Goal: Task Accomplishment & Management: Manage account settings

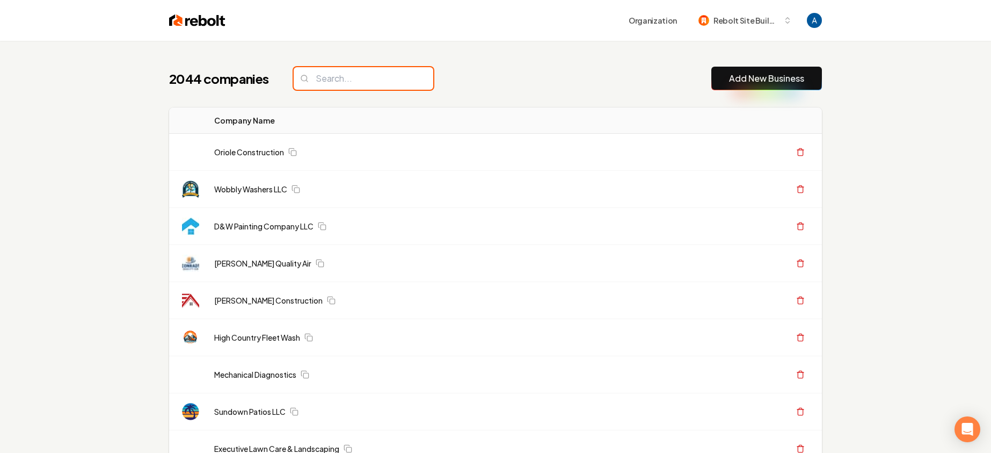
click at [339, 79] on input "search" at bounding box center [364, 78] width 140 height 23
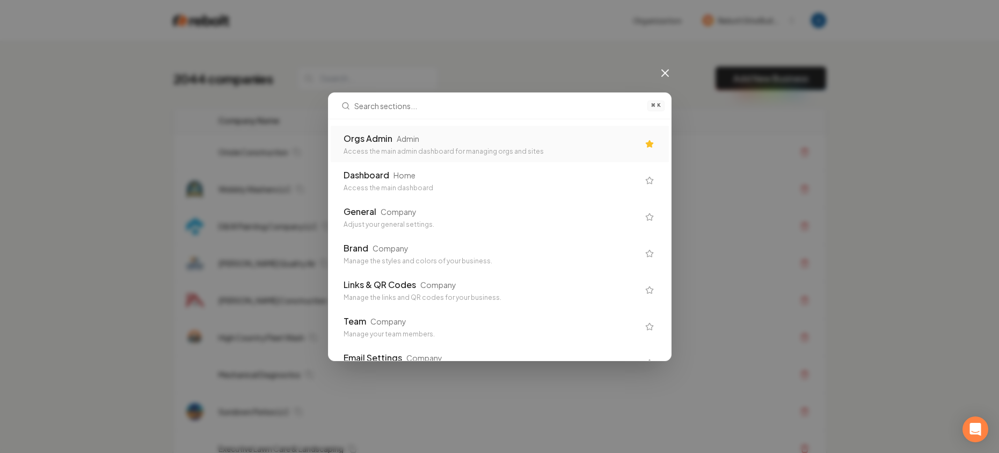
click at [380, 140] on div "Orgs Admin" at bounding box center [368, 138] width 49 height 13
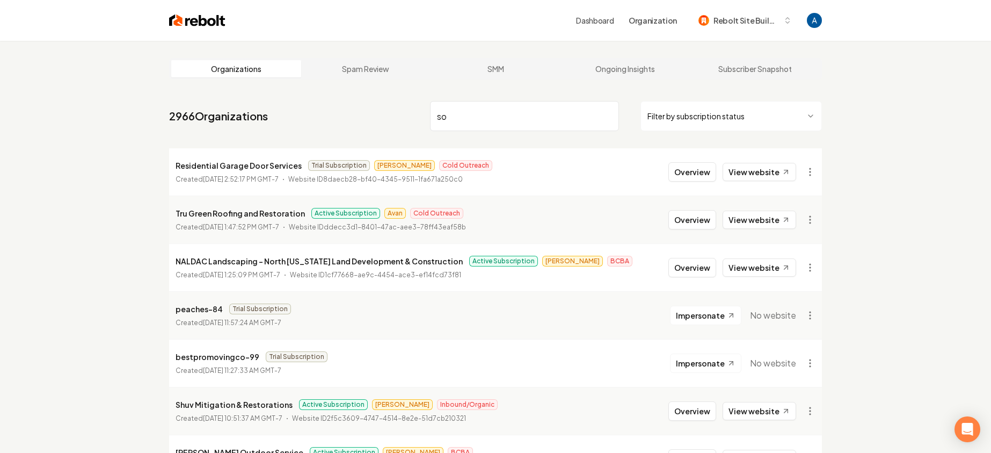
type input "soc"
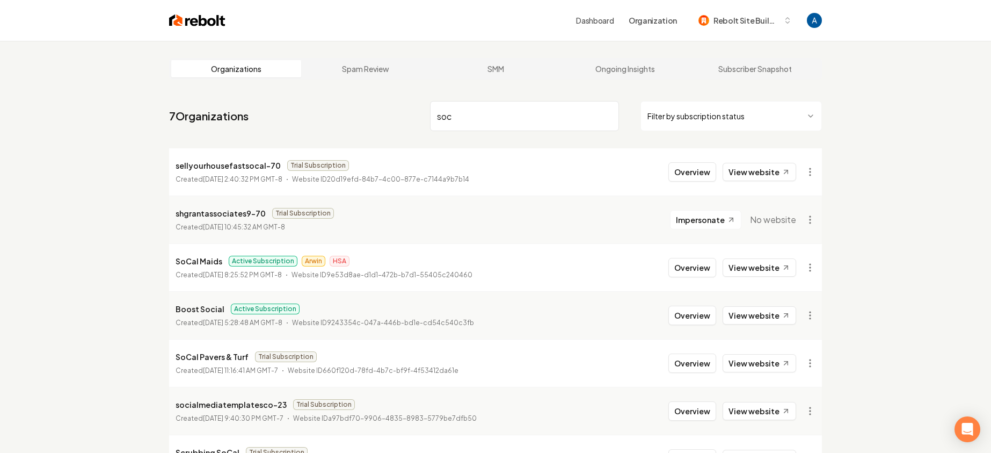
click at [604, 114] on input "soc" at bounding box center [524, 116] width 189 height 30
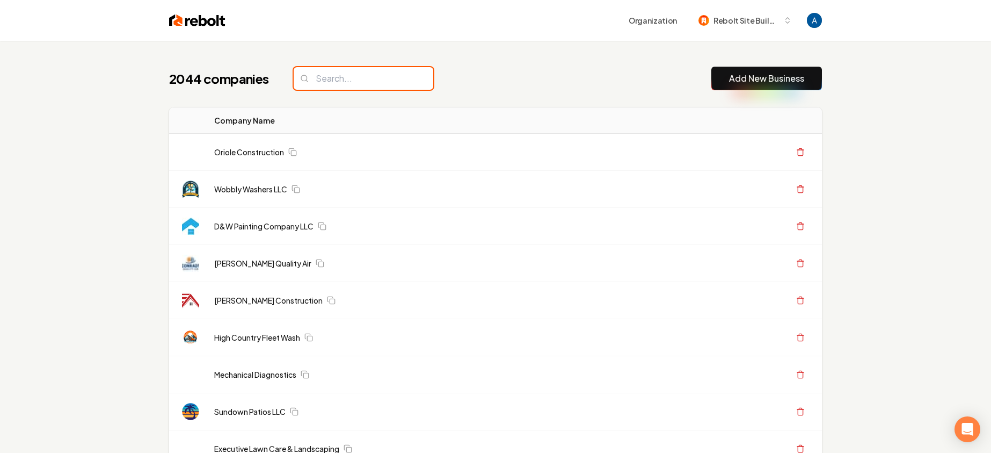
click at [365, 79] on input "search" at bounding box center [364, 78] width 140 height 23
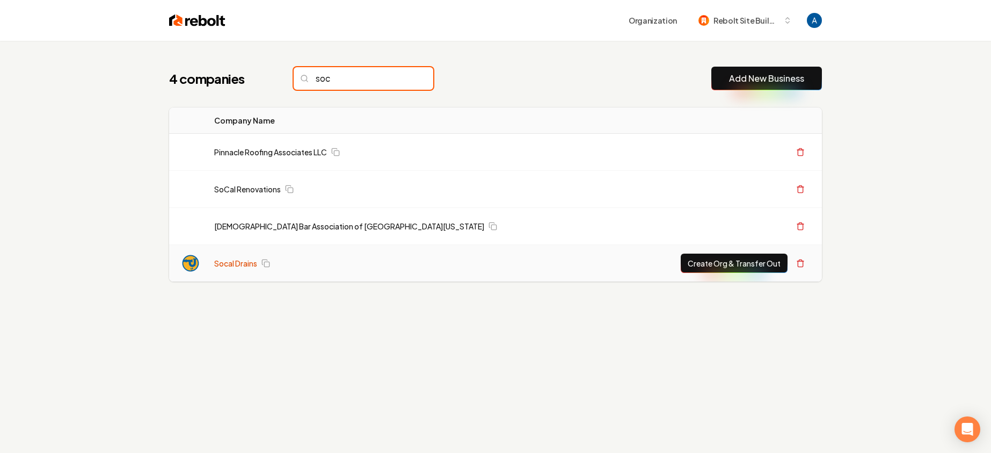
type input "soc"
click at [236, 259] on link "Socal Drains" at bounding box center [235, 263] width 43 height 11
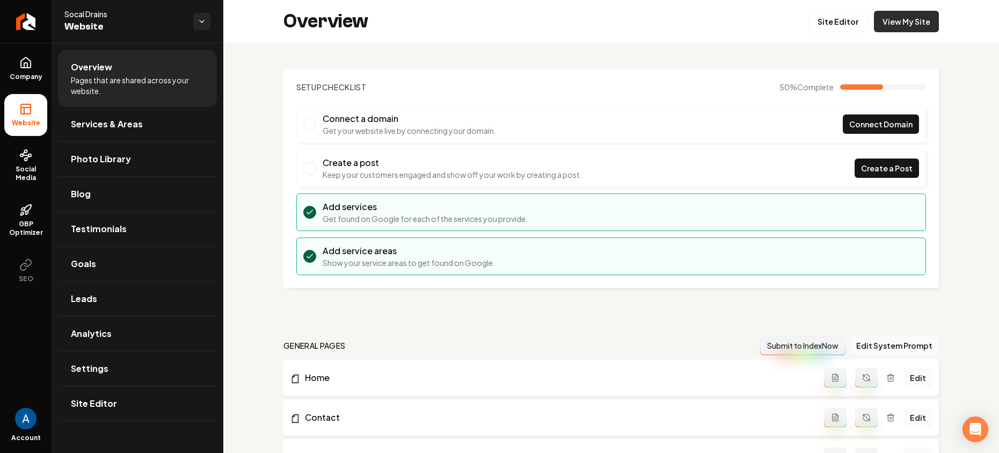
click at [884, 29] on link "View My Site" at bounding box center [906, 21] width 65 height 21
click at [825, 20] on link "Site Editor" at bounding box center [838, 21] width 59 height 21
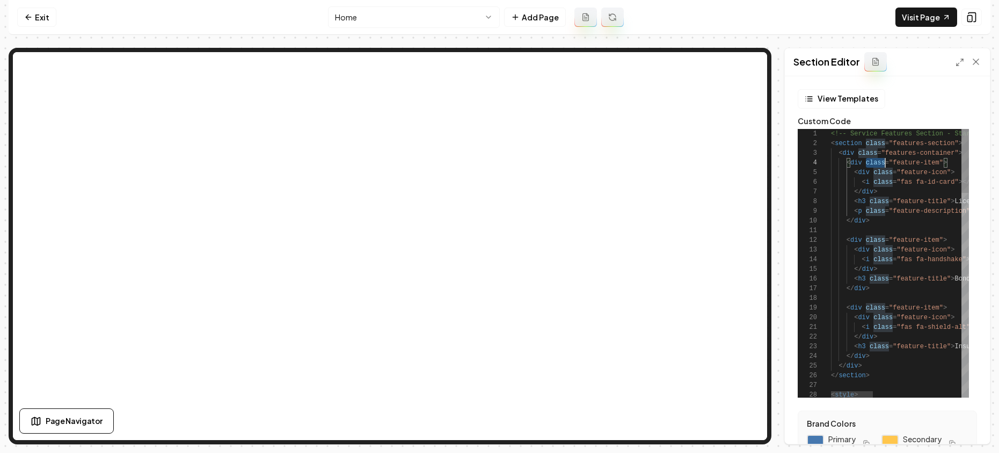
scroll to position [29, 0]
type textarea "**********"
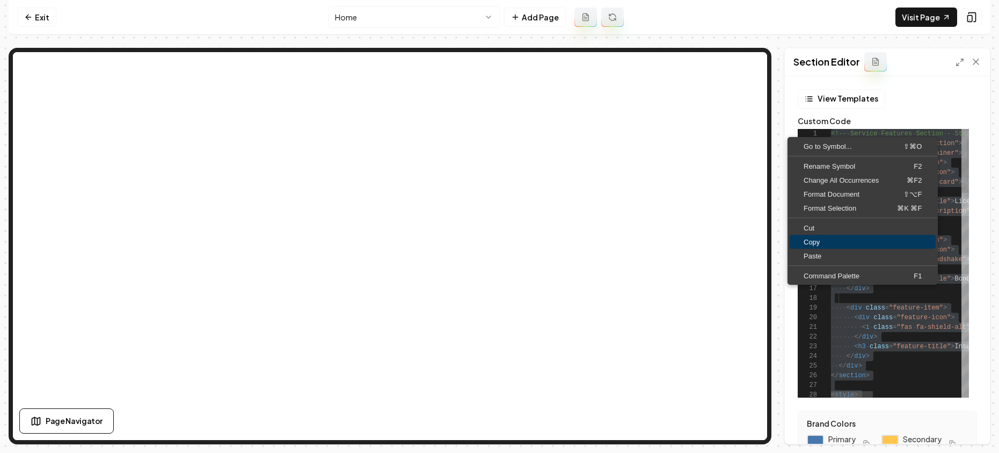
click at [814, 235] on link "Copy" at bounding box center [863, 242] width 146 height 14
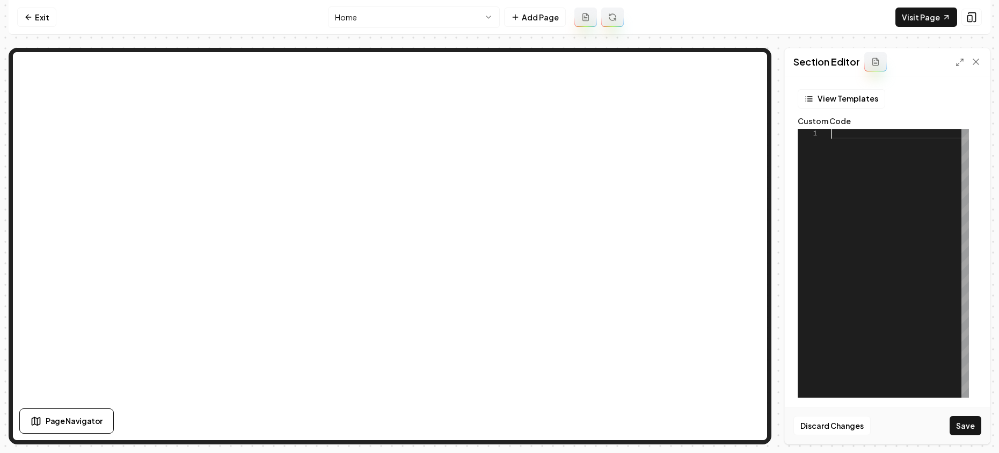
scroll to position [0, 0]
type textarea "**********"
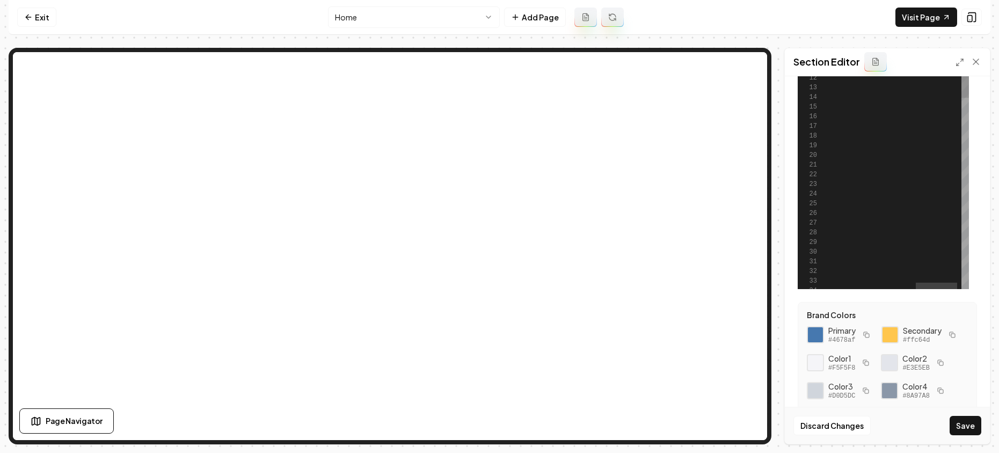
scroll to position [169, 0]
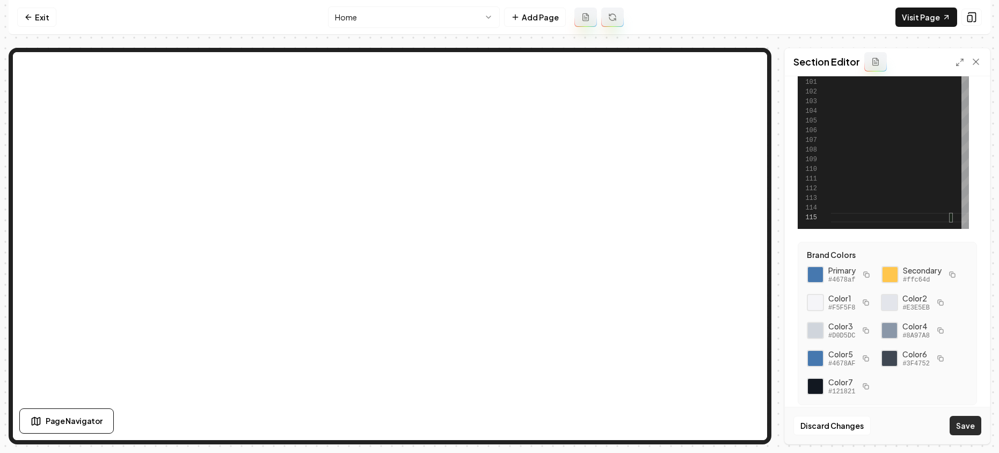
click at [965, 421] on button "Save" at bounding box center [966, 425] width 32 height 19
click at [974, 61] on icon at bounding box center [976, 61] width 11 height 11
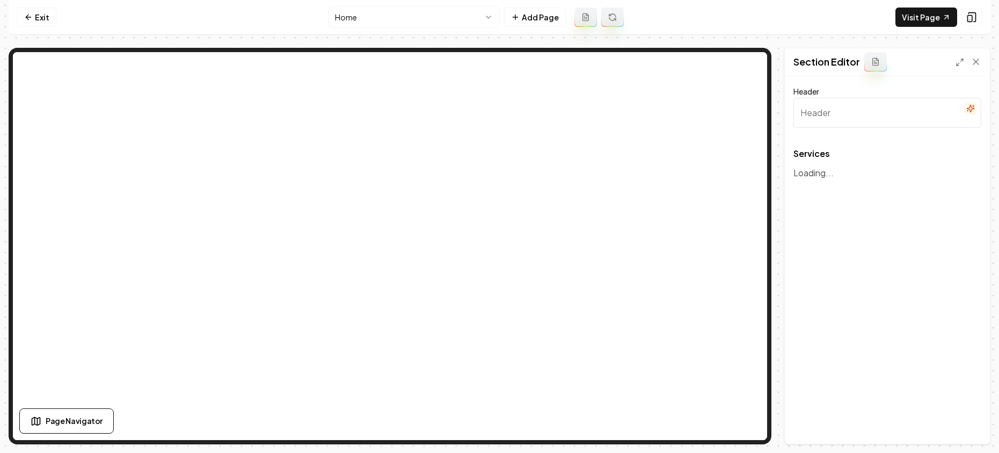
type input "Comprehensive Plumbing & Drain Services"
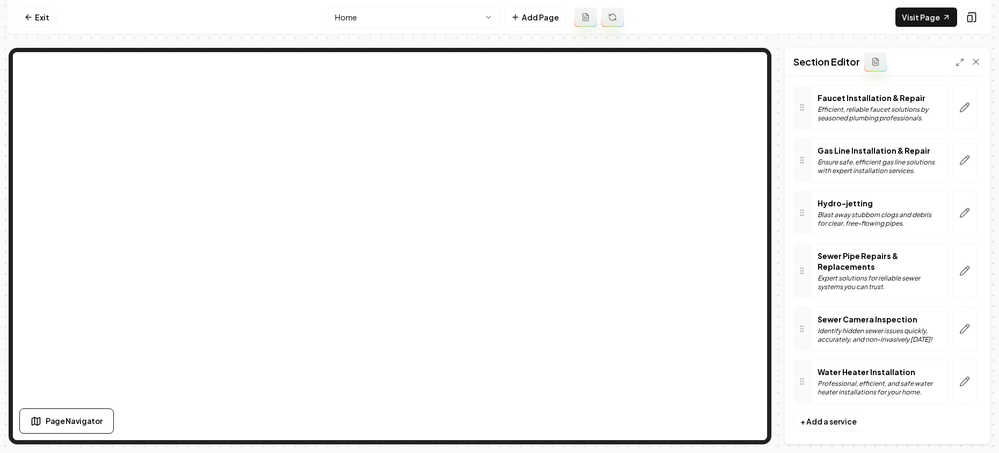
scroll to position [143, 0]
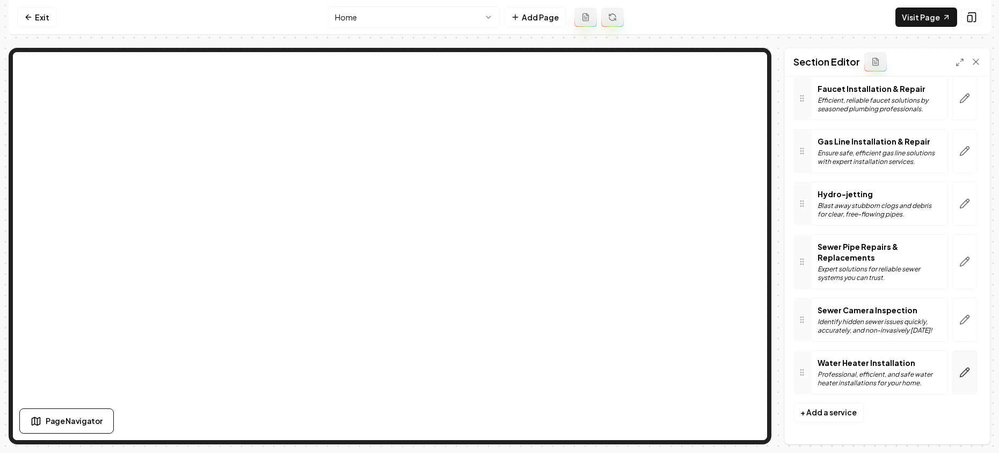
click at [959, 374] on icon "button" at bounding box center [964, 372] width 11 height 11
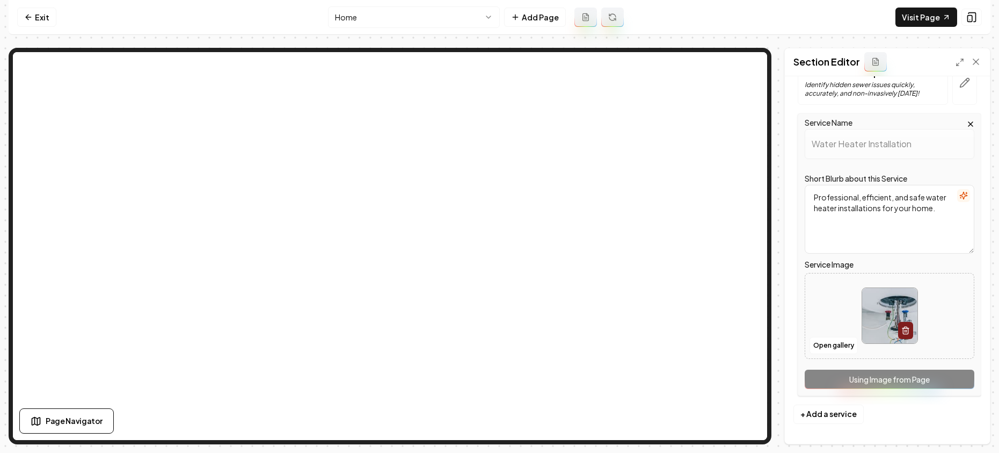
scroll to position [381, 0]
click at [830, 348] on button "Open gallery" at bounding box center [834, 343] width 48 height 17
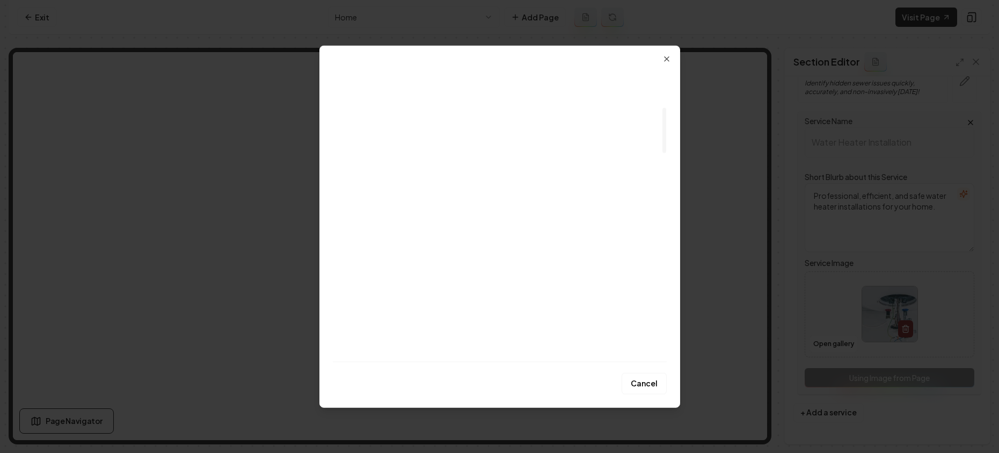
scroll to position [252, 0]
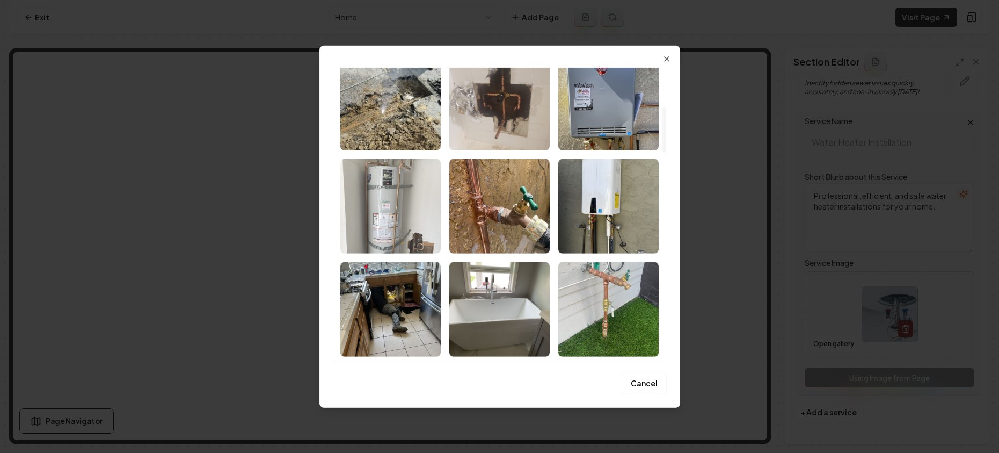
click at [362, 188] on img "Select image image_689e403f5c7cd75eb842014b.jpg" at bounding box center [390, 205] width 100 height 94
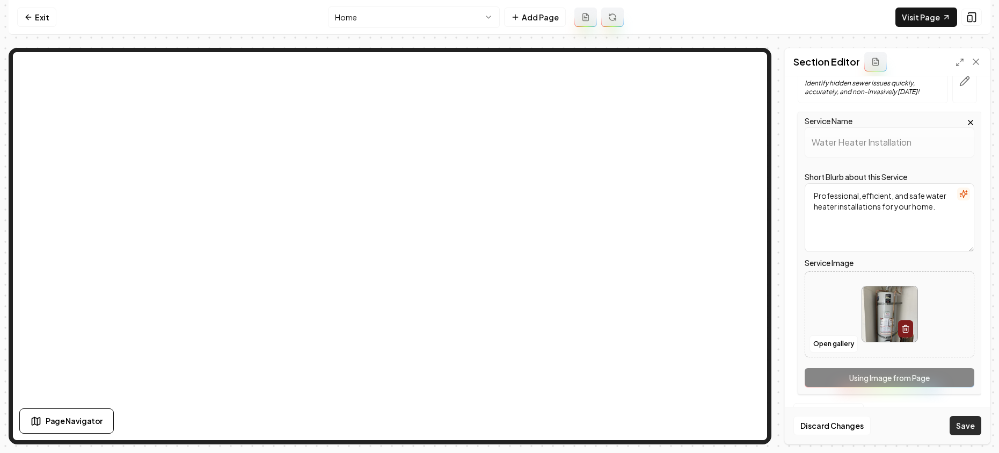
click at [954, 424] on button "Save" at bounding box center [966, 425] width 32 height 19
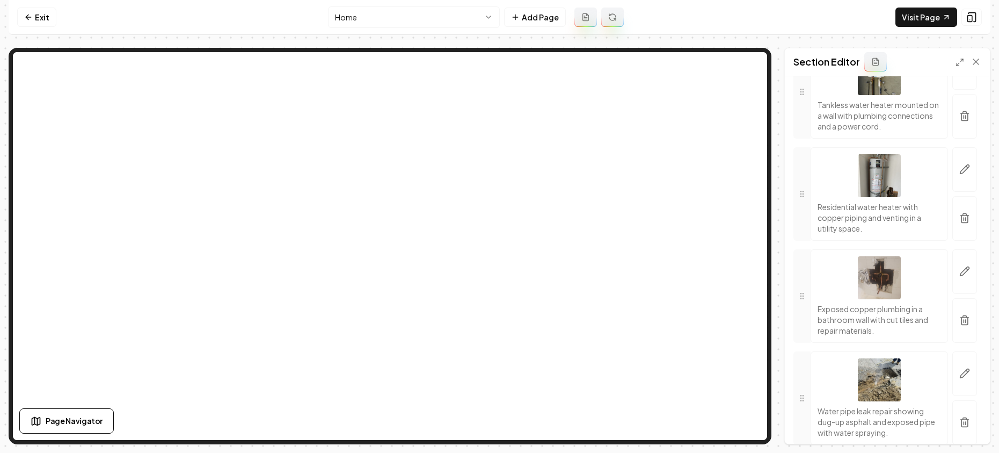
scroll to position [732, 0]
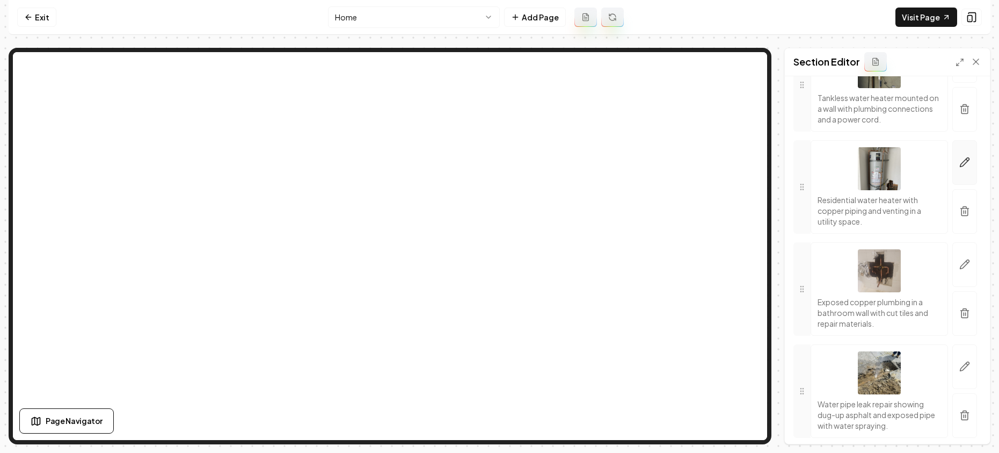
click at [959, 168] on icon "button" at bounding box center [964, 162] width 11 height 11
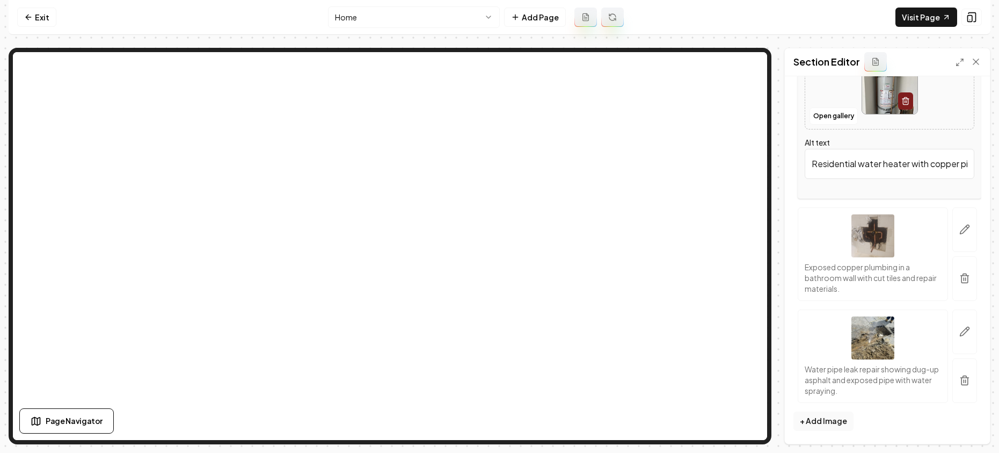
scroll to position [617, 0]
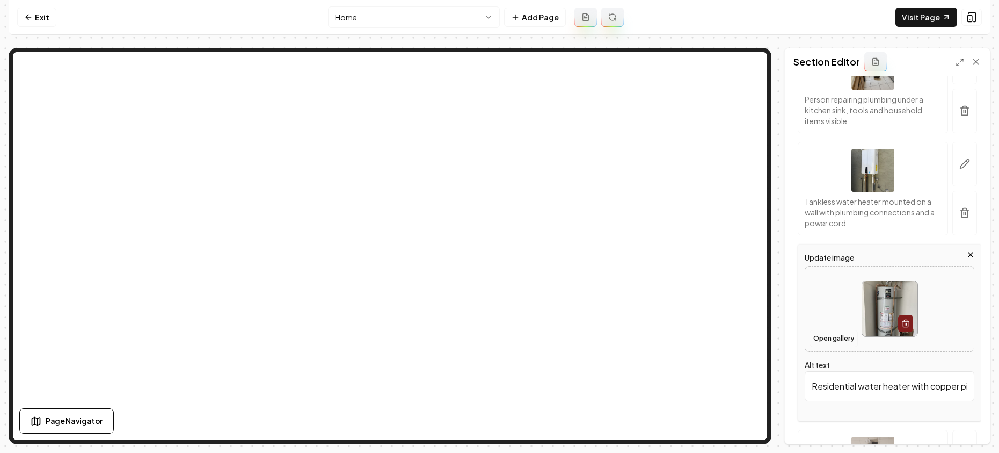
click at [837, 346] on button "Open gallery" at bounding box center [834, 338] width 48 height 17
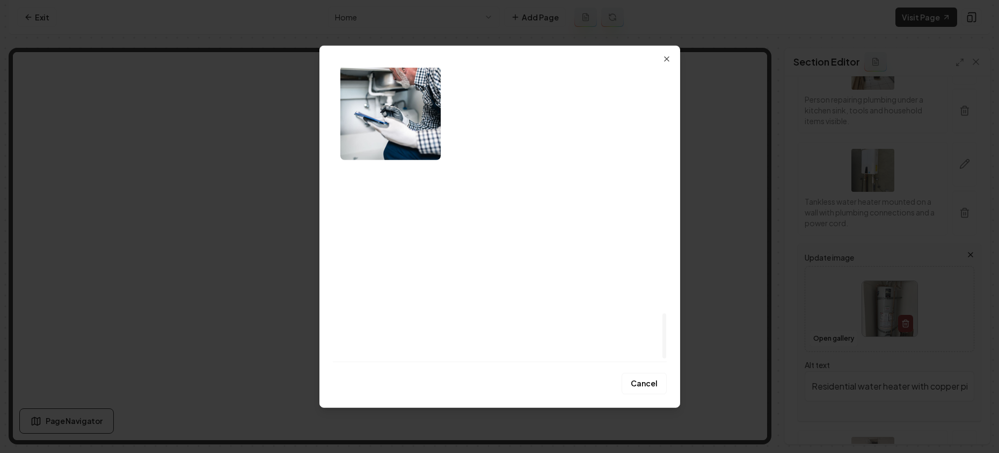
scroll to position [1592, 0]
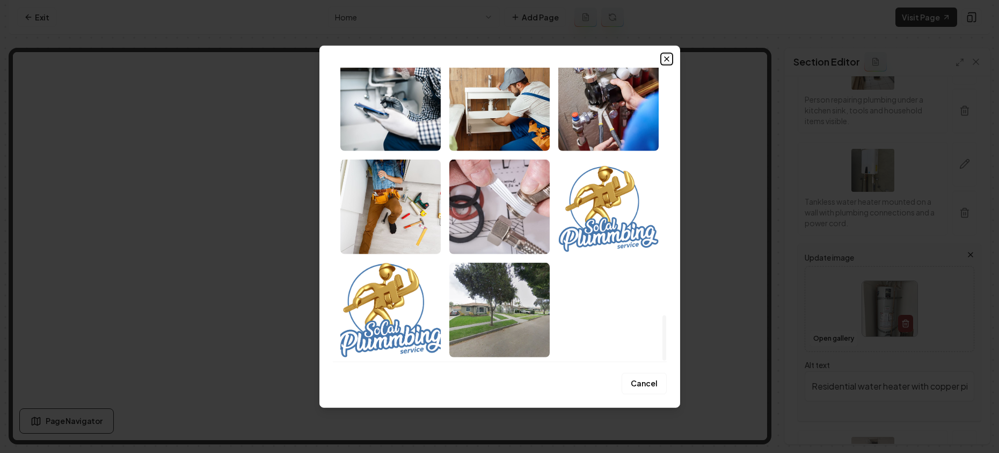
click at [665, 60] on icon "button" at bounding box center [667, 58] width 4 height 4
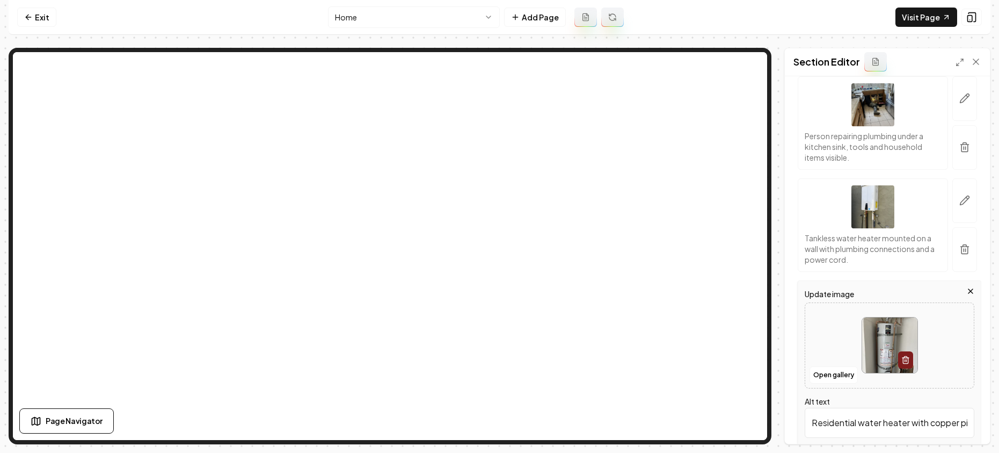
scroll to position [595, 0]
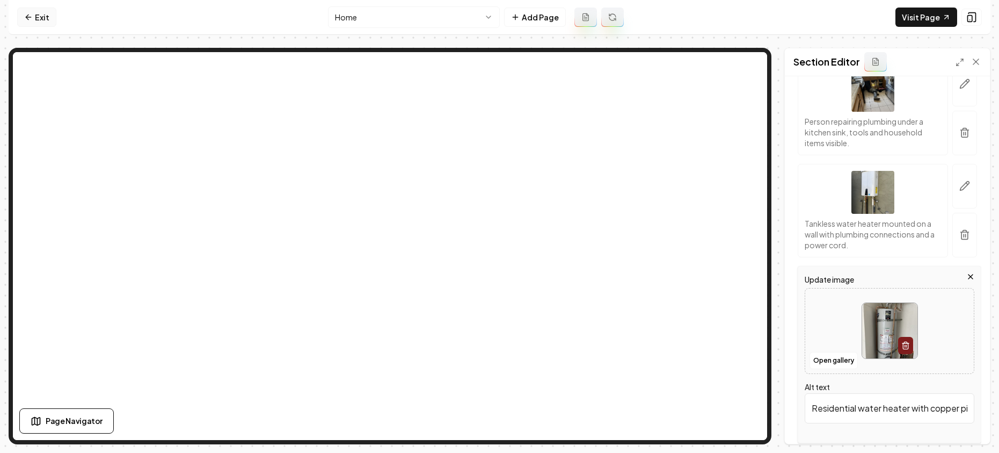
click at [36, 14] on link "Exit" at bounding box center [36, 17] width 39 height 19
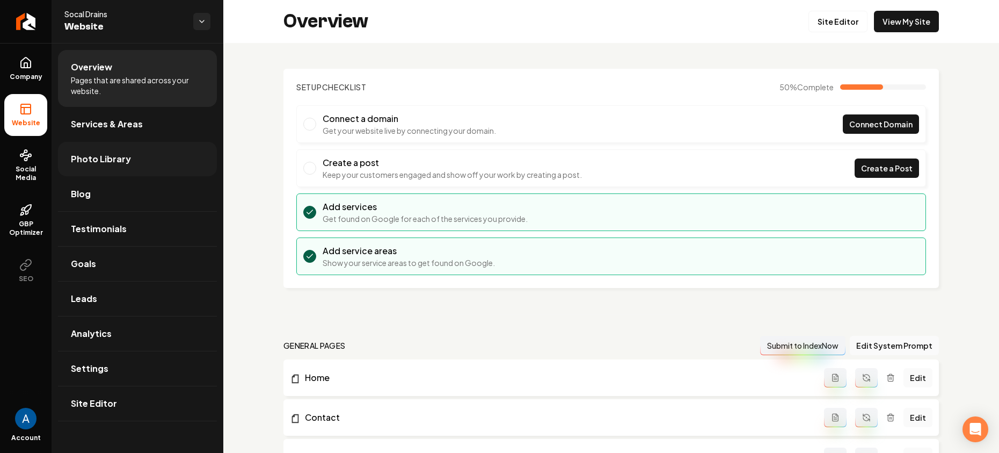
click at [100, 156] on span "Photo Library" at bounding box center [101, 158] width 60 height 13
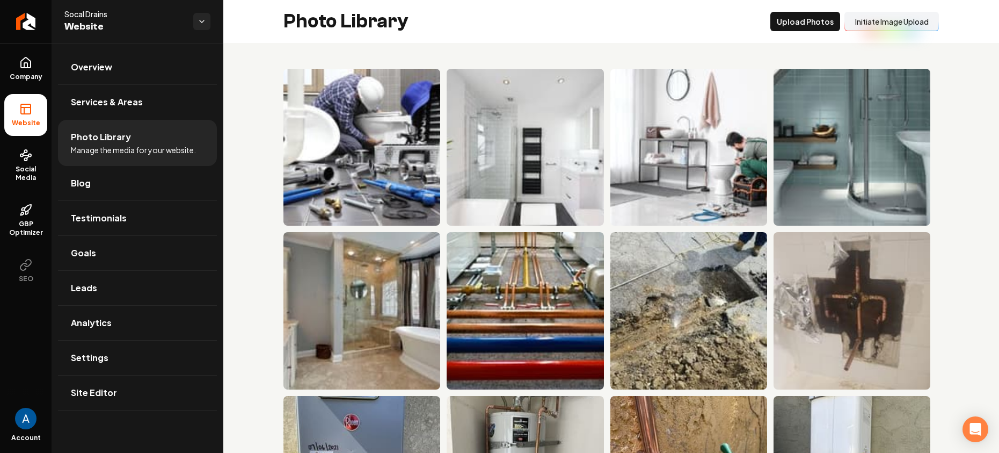
click at [874, 26] on button "Initiate Image Upload" at bounding box center [892, 21] width 94 height 19
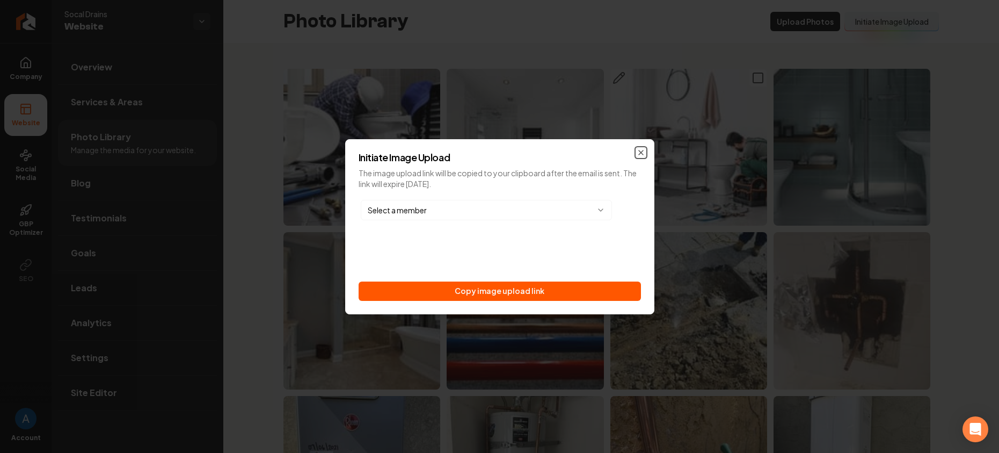
click at [637, 152] on icon "button" at bounding box center [641, 152] width 9 height 9
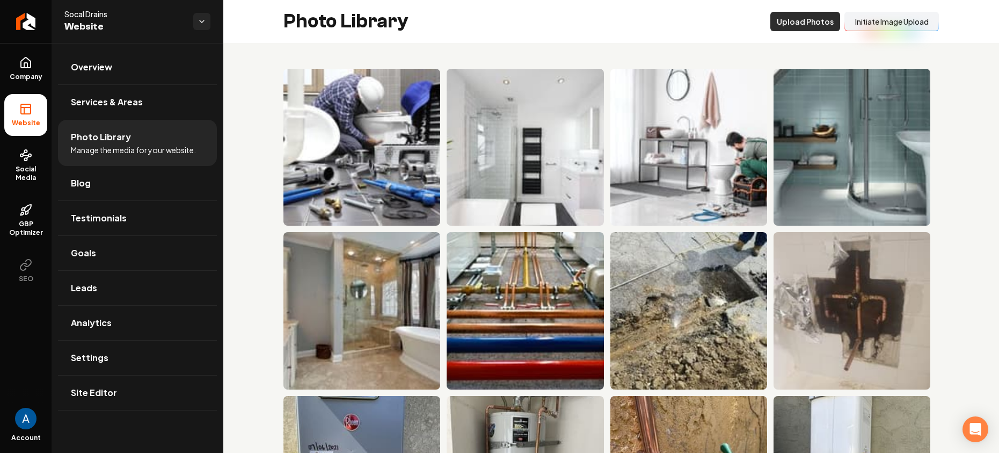
click at [772, 28] on button "Upload Photos" at bounding box center [805, 21] width 70 height 19
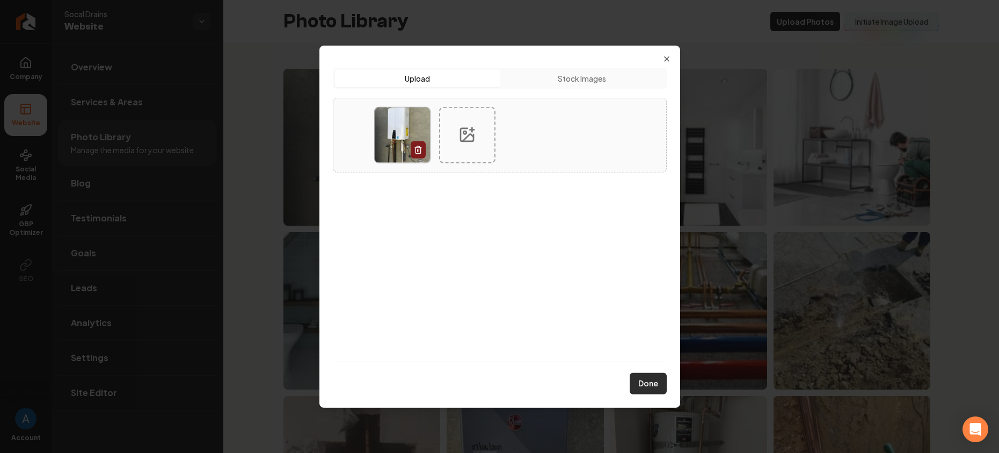
click at [650, 387] on button "Done" at bounding box center [648, 383] width 37 height 21
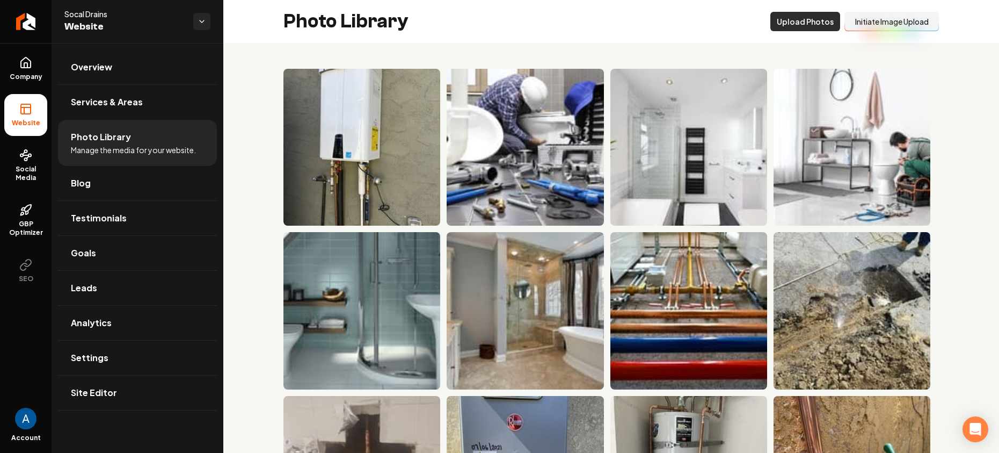
click at [802, 24] on button "Upload Photos" at bounding box center [805, 21] width 70 height 19
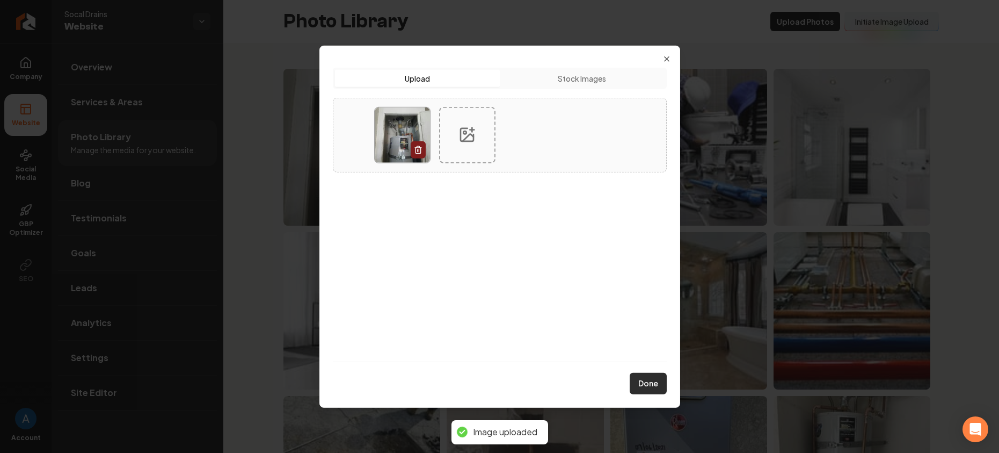
click at [643, 386] on button "Done" at bounding box center [648, 383] width 37 height 21
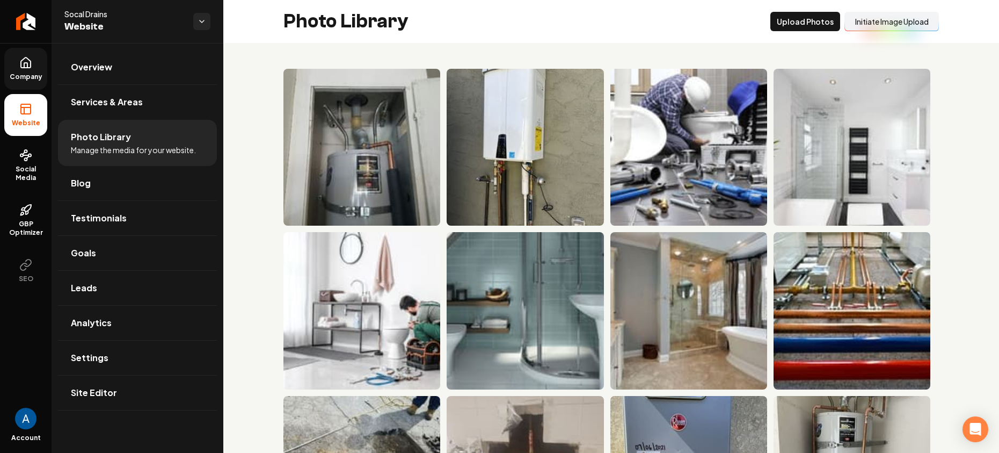
click at [21, 76] on span "Company" at bounding box center [25, 76] width 41 height 9
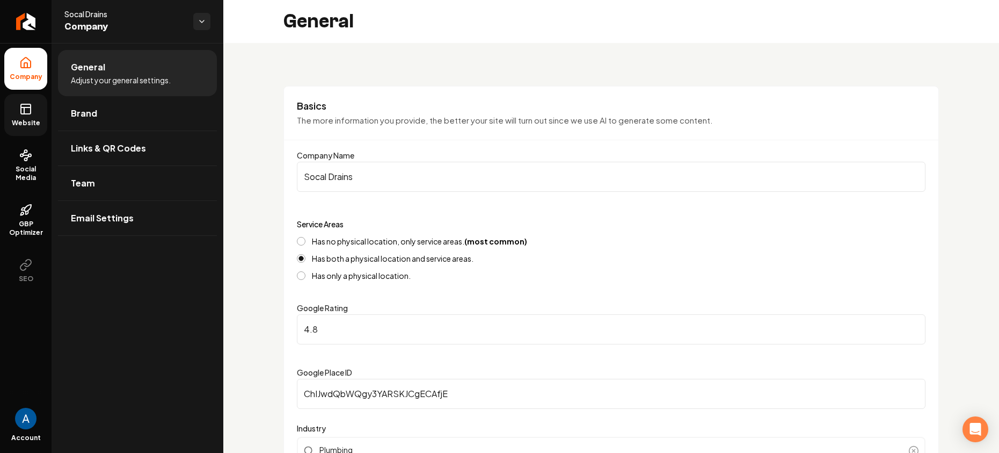
click at [28, 115] on link "Website" at bounding box center [25, 115] width 43 height 42
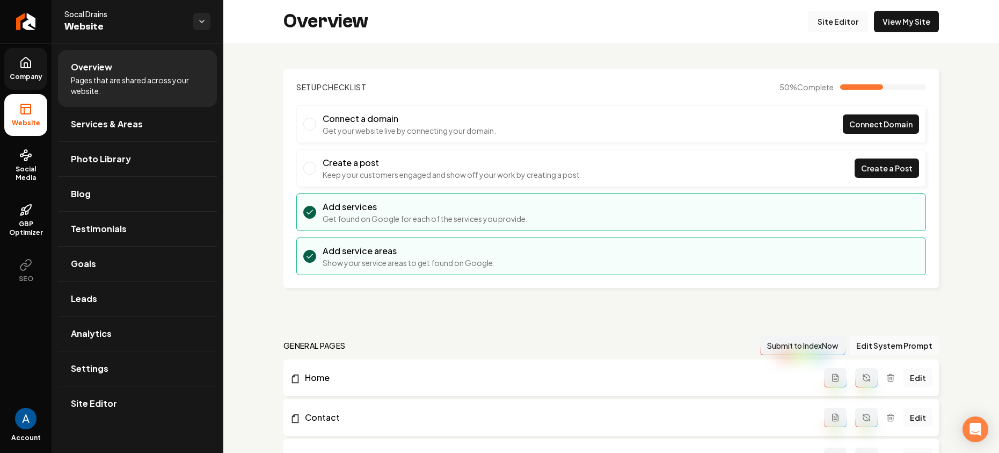
click at [842, 24] on link "Site Editor" at bounding box center [838, 21] width 59 height 21
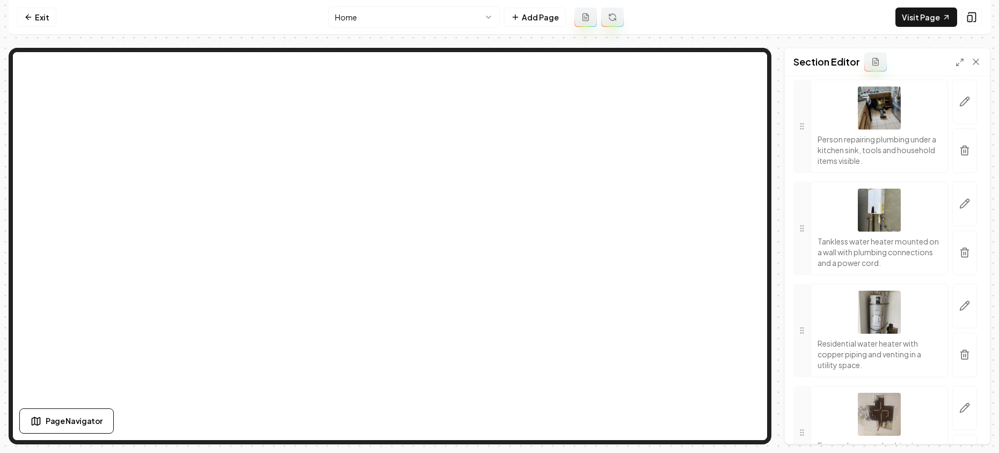
scroll to position [662, 0]
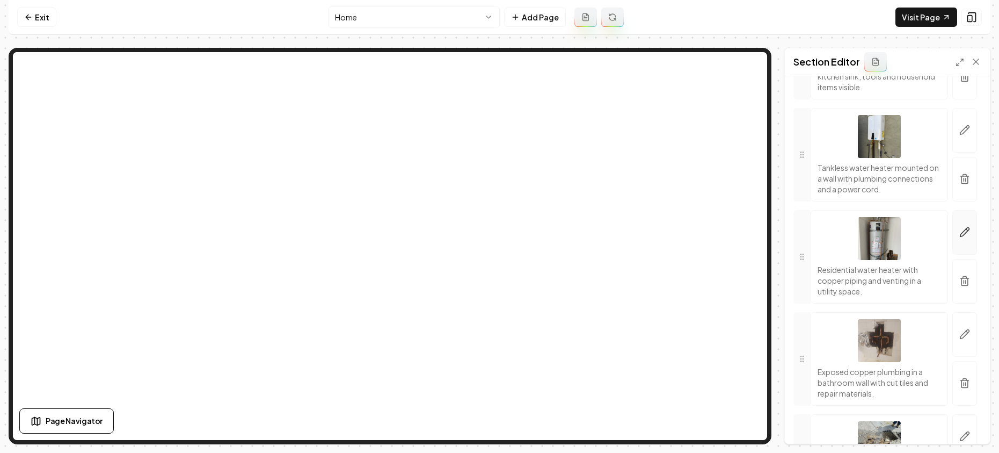
click at [960, 248] on button "button" at bounding box center [964, 232] width 25 height 45
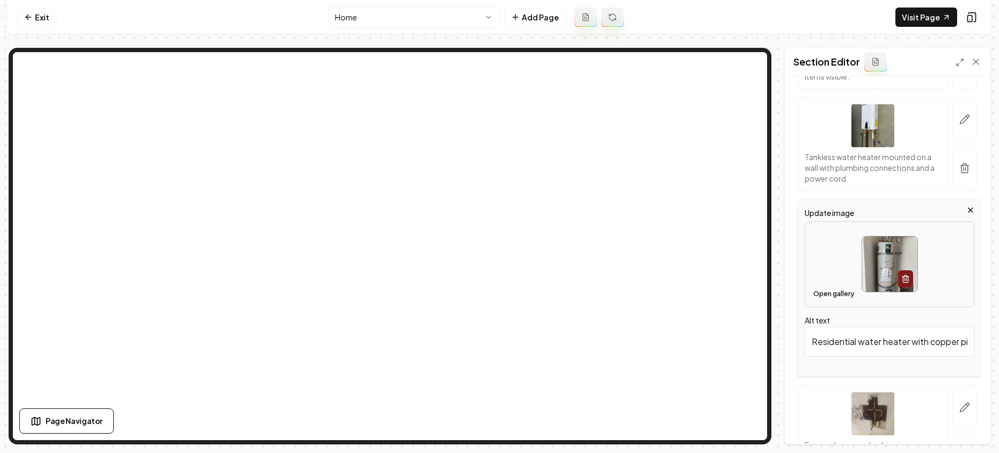
click at [835, 302] on button "Open gallery" at bounding box center [834, 293] width 48 height 17
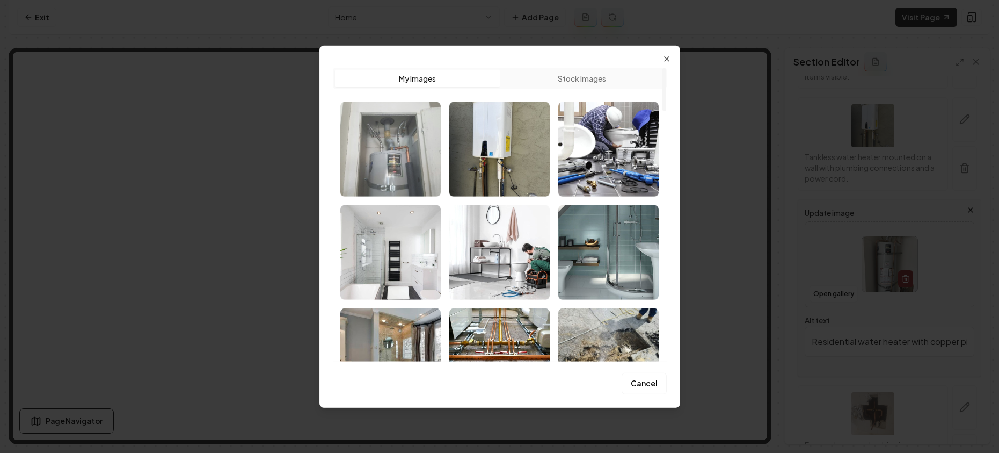
click at [344, 147] on img "Select image image_68a3a6895c7cd75eb809e1b5.jpg" at bounding box center [390, 148] width 100 height 94
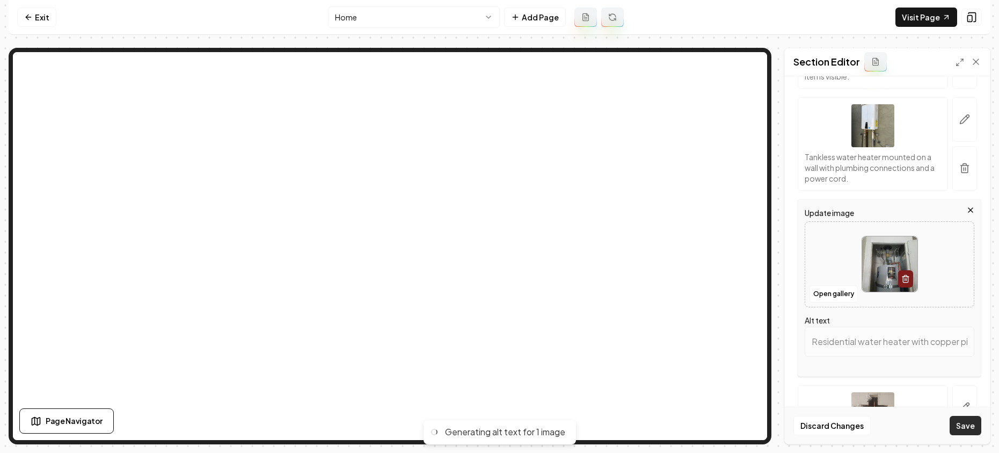
click at [969, 432] on button "Save" at bounding box center [966, 425] width 32 height 19
type input "Water heater installation in a small utility space with visible plumbing connec…"
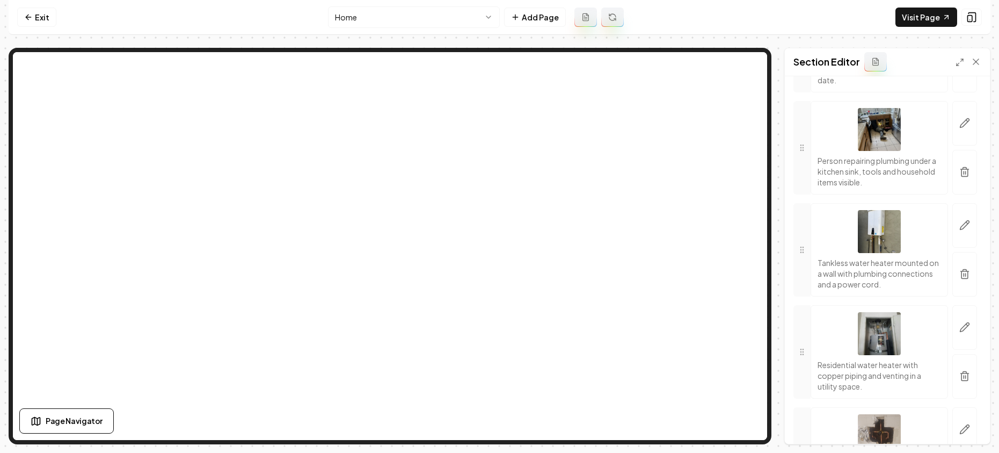
scroll to position [329, 0]
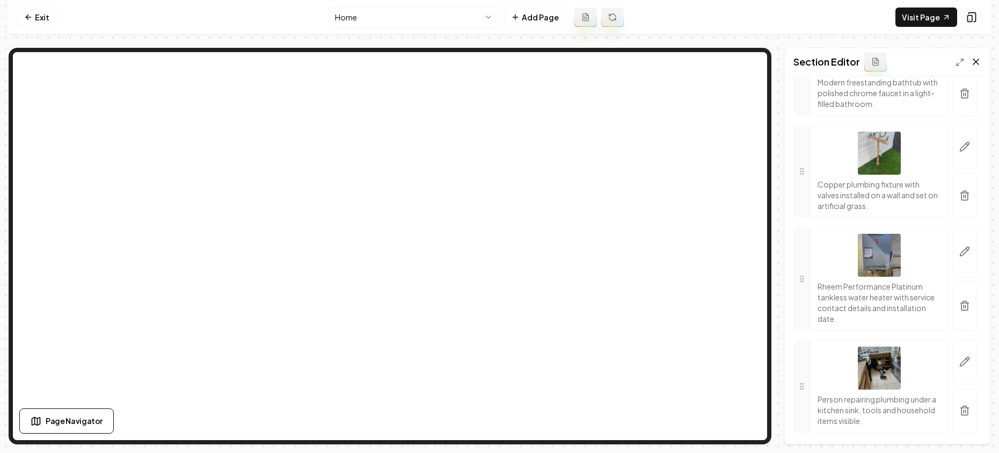
click at [979, 64] on icon at bounding box center [976, 61] width 11 height 11
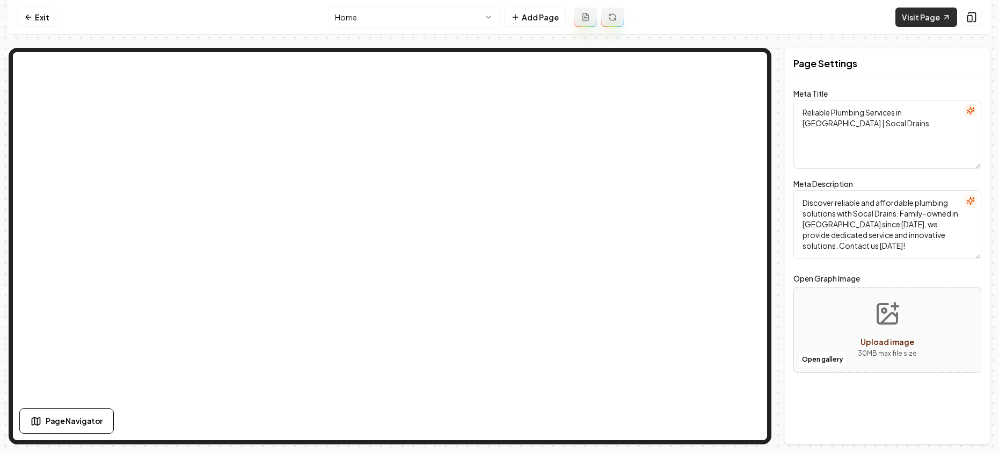
click at [906, 25] on link "Visit Page" at bounding box center [927, 17] width 62 height 19
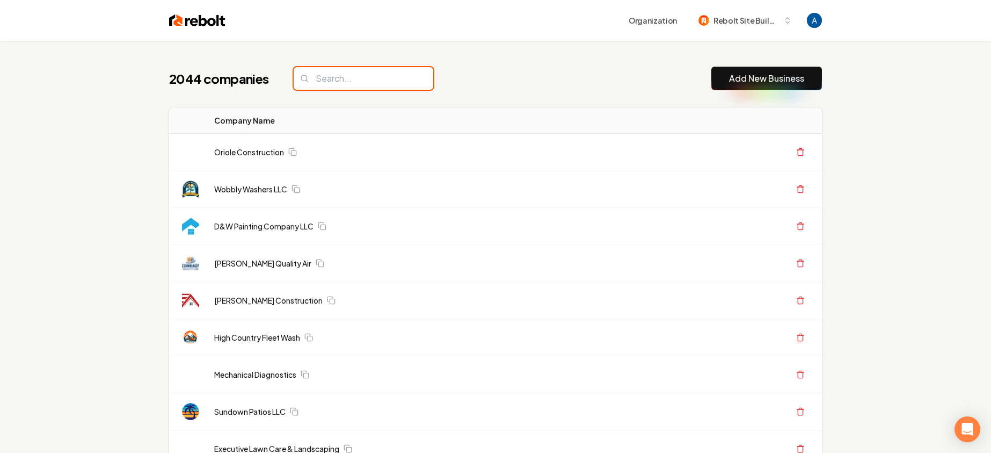
click at [314, 79] on input "search" at bounding box center [364, 78] width 140 height 23
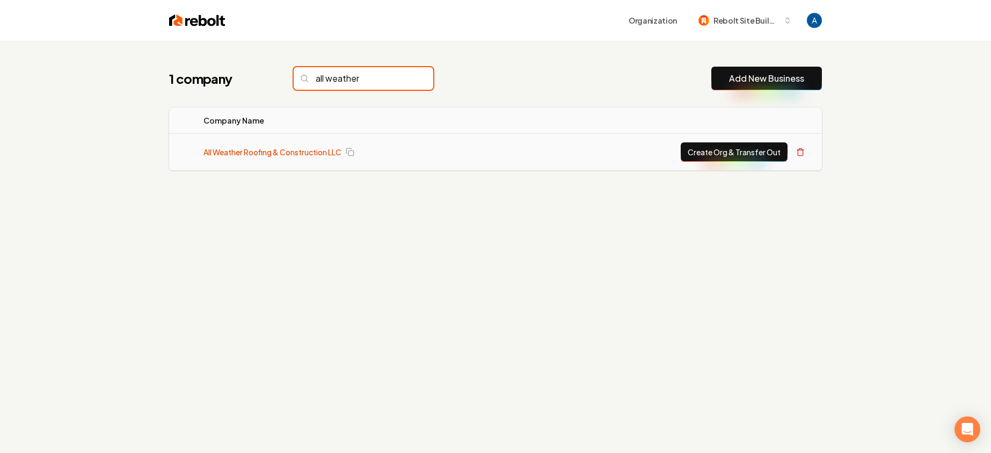
type input "all weather"
click at [254, 155] on link "All Weather Roofing & Construction LLC" at bounding box center [272, 152] width 138 height 11
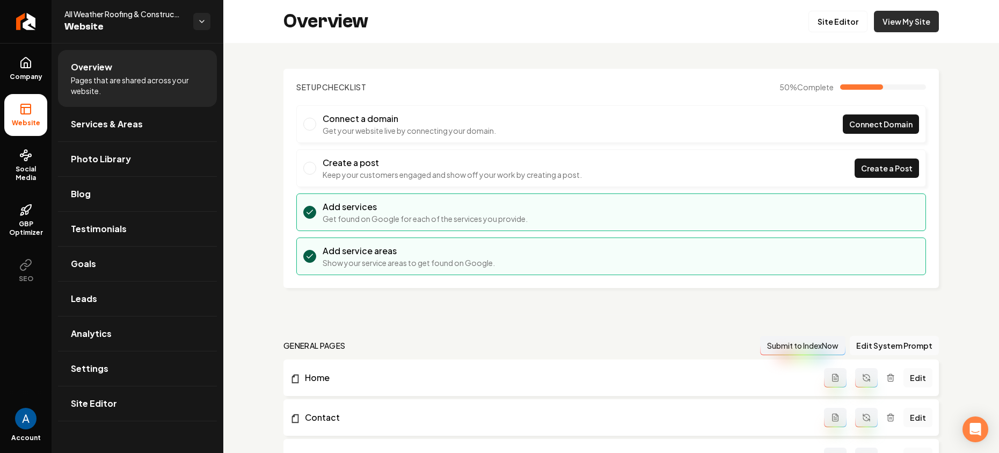
click at [896, 25] on link "View My Site" at bounding box center [906, 21] width 65 height 21
click at [826, 19] on link "Site Editor" at bounding box center [838, 21] width 59 height 21
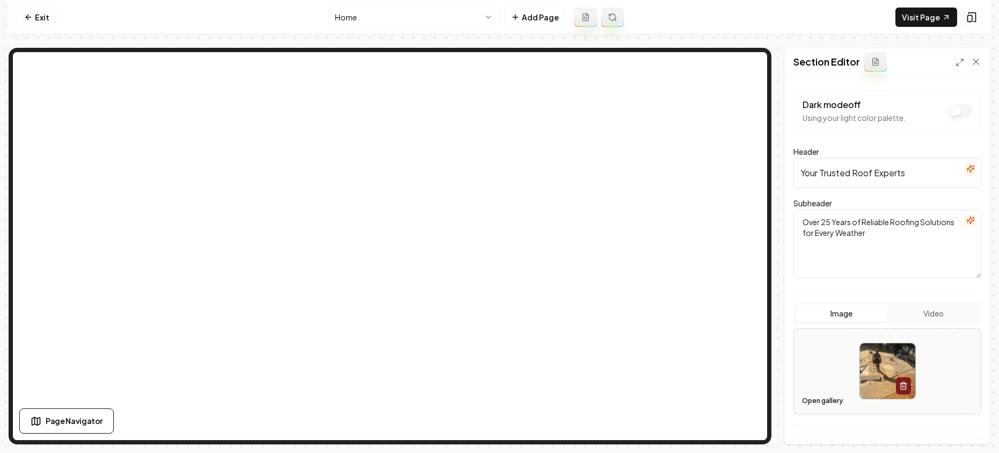
click at [827, 395] on button "Open gallery" at bounding box center [822, 400] width 48 height 17
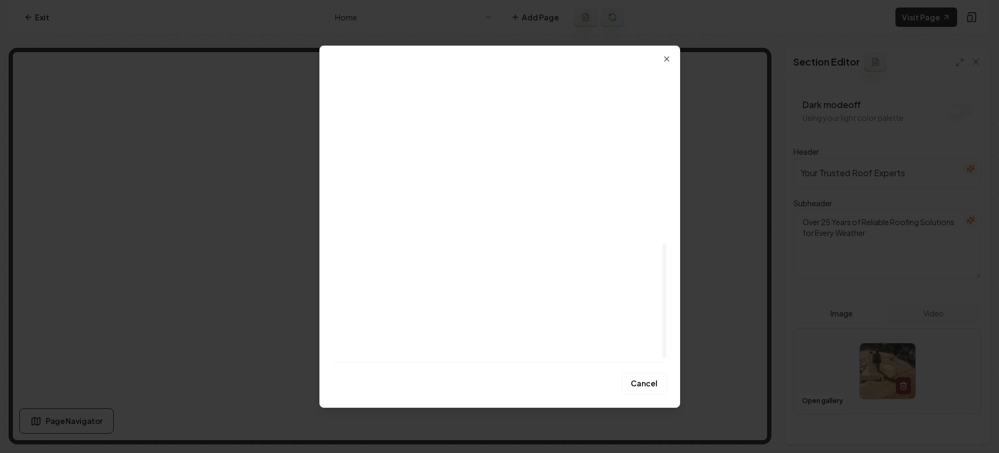
scroll to position [458, 0]
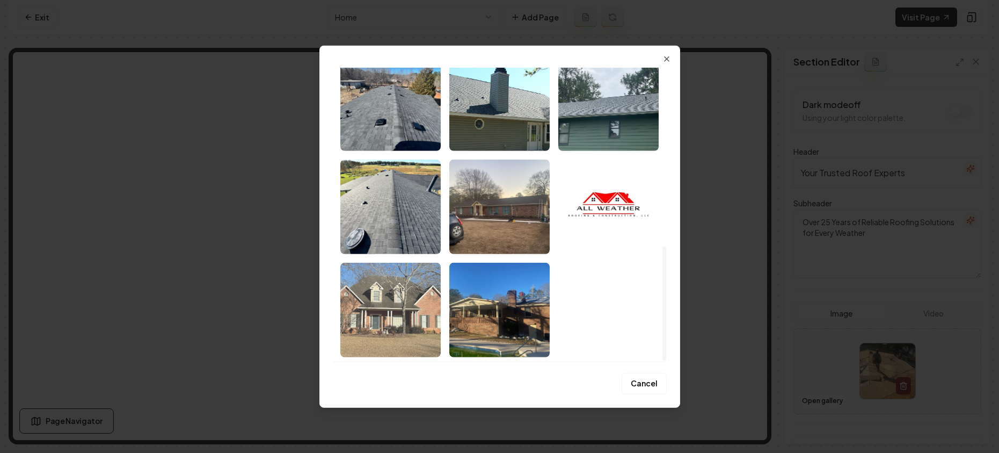
click at [418, 282] on img "Select image image_68a356635c7cd75eb8000102.jpeg" at bounding box center [390, 309] width 100 height 94
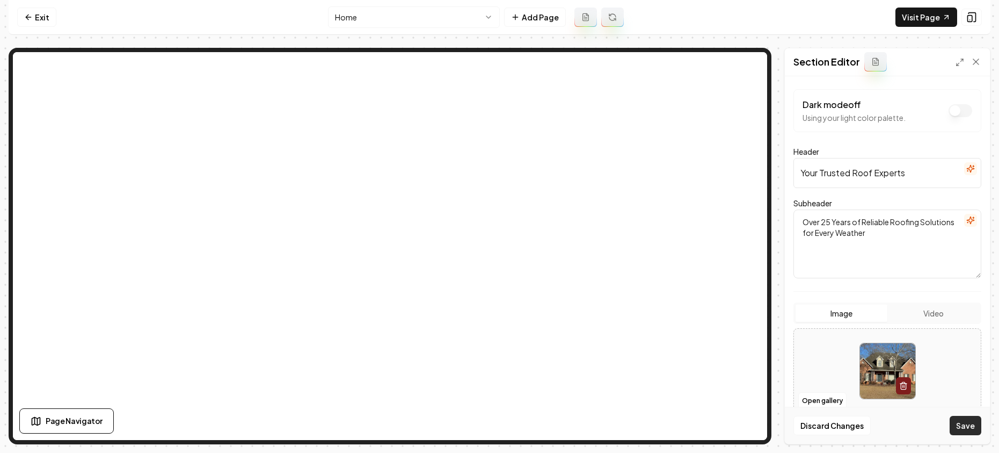
click at [965, 425] on button "Save" at bounding box center [966, 425] width 32 height 19
click at [26, 10] on link "Exit" at bounding box center [36, 17] width 39 height 19
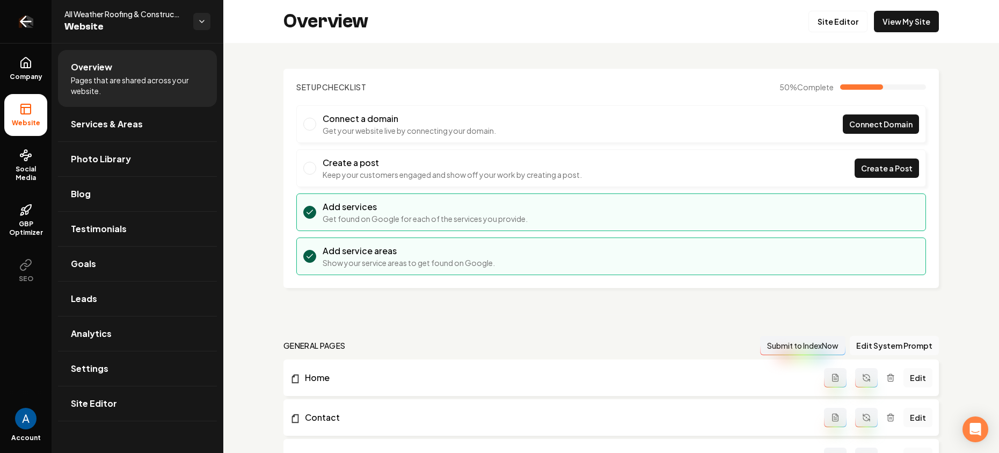
click at [19, 17] on icon "Return to dashboard" at bounding box center [25, 21] width 17 height 17
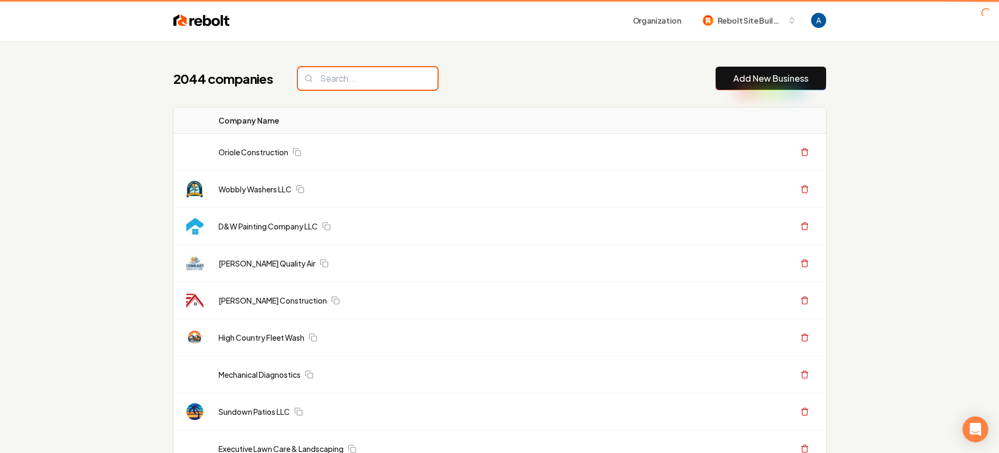
click at [364, 84] on input "search" at bounding box center [368, 78] width 140 height 23
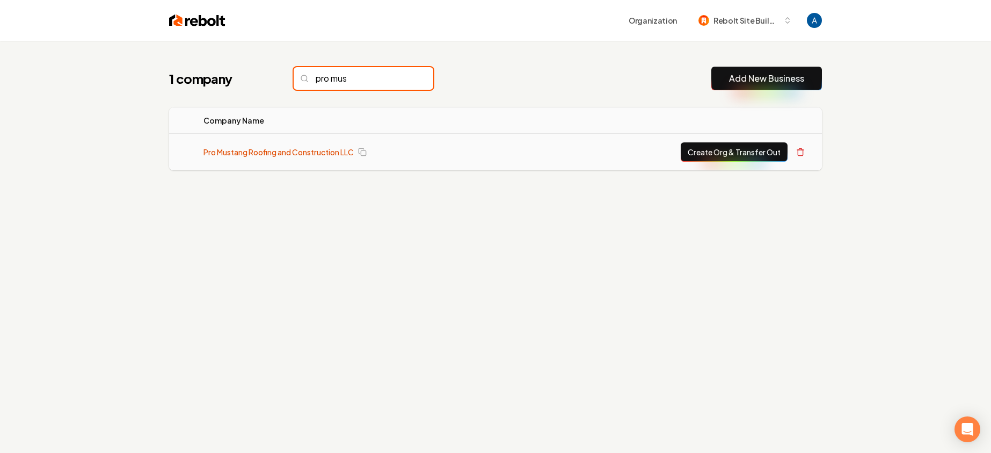
type input "pro mus"
click at [293, 150] on link "Pro Mustang Roofing and Construction LLC" at bounding box center [278, 152] width 150 height 11
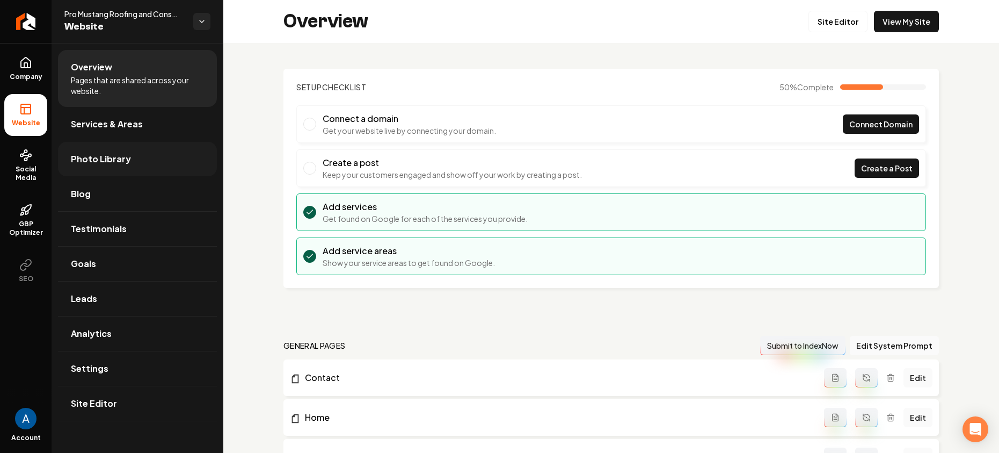
click at [90, 166] on link "Photo Library" at bounding box center [137, 159] width 159 height 34
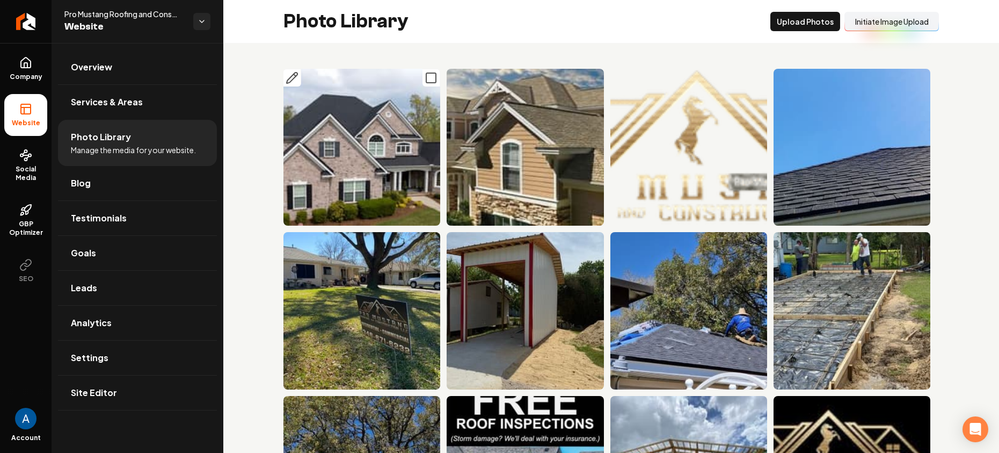
click at [375, 167] on img "Main content area" at bounding box center [361, 147] width 157 height 157
click at [362, 164] on img "Main content area" at bounding box center [361, 147] width 157 height 157
click at [368, 159] on img "Main content area" at bounding box center [361, 147] width 157 height 157
click at [339, 99] on img "Main content area" at bounding box center [361, 147] width 157 height 157
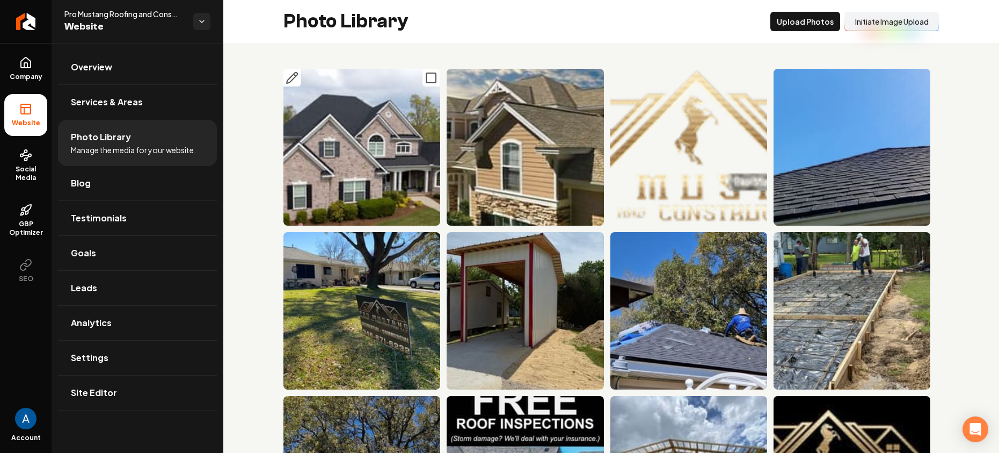
click at [339, 99] on img "Main content area" at bounding box center [361, 147] width 157 height 157
click at [344, 152] on img "Main content area" at bounding box center [361, 147] width 157 height 157
click at [349, 154] on img "Main content area" at bounding box center [361, 147] width 157 height 157
click at [27, 72] on span "Company" at bounding box center [25, 76] width 41 height 9
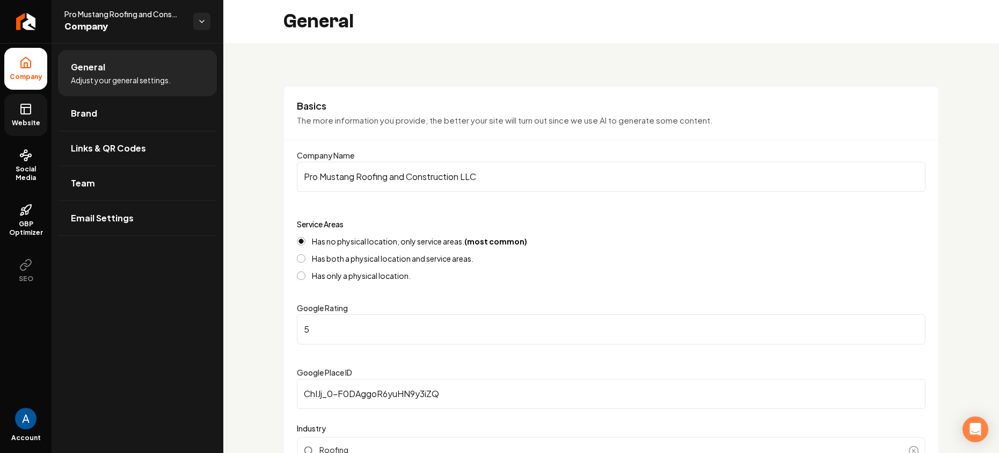
click at [30, 112] on icon at bounding box center [25, 109] width 13 height 13
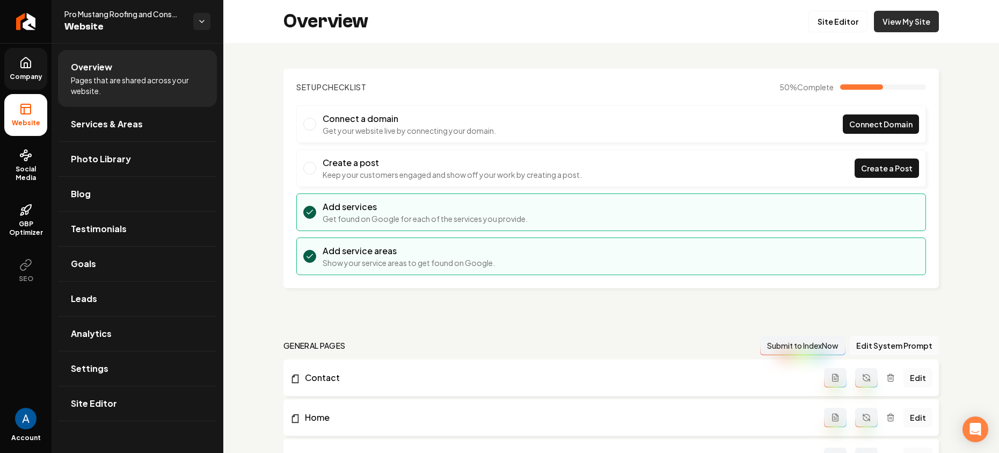
click at [878, 21] on link "View My Site" at bounding box center [906, 21] width 65 height 21
click at [105, 155] on span "Photo Library" at bounding box center [101, 158] width 60 height 13
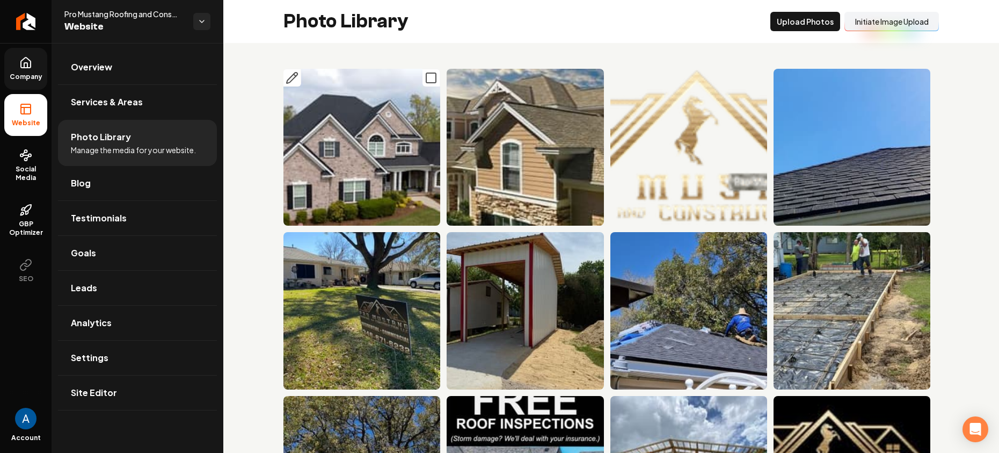
click at [370, 150] on img "Main content area" at bounding box center [361, 147] width 157 height 157
click at [294, 79] on icon "Main content area" at bounding box center [292, 77] width 13 height 13
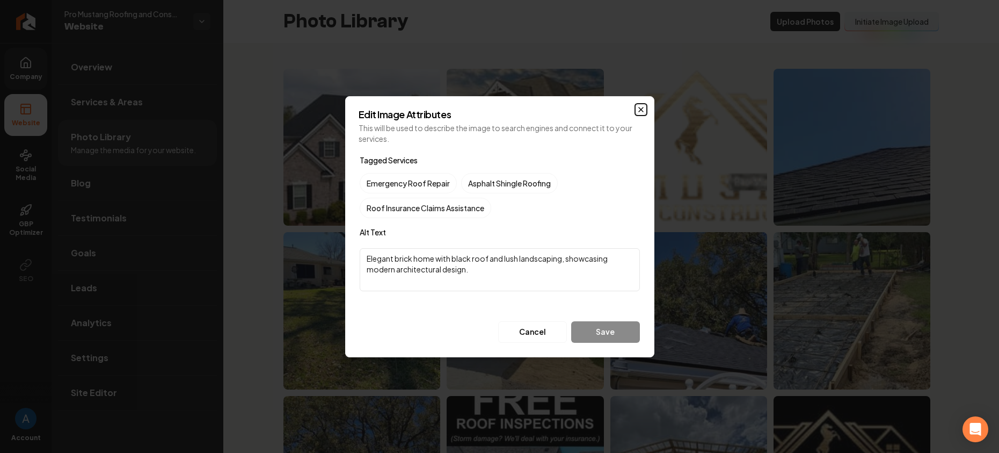
click at [644, 110] on icon "button" at bounding box center [641, 109] width 9 height 9
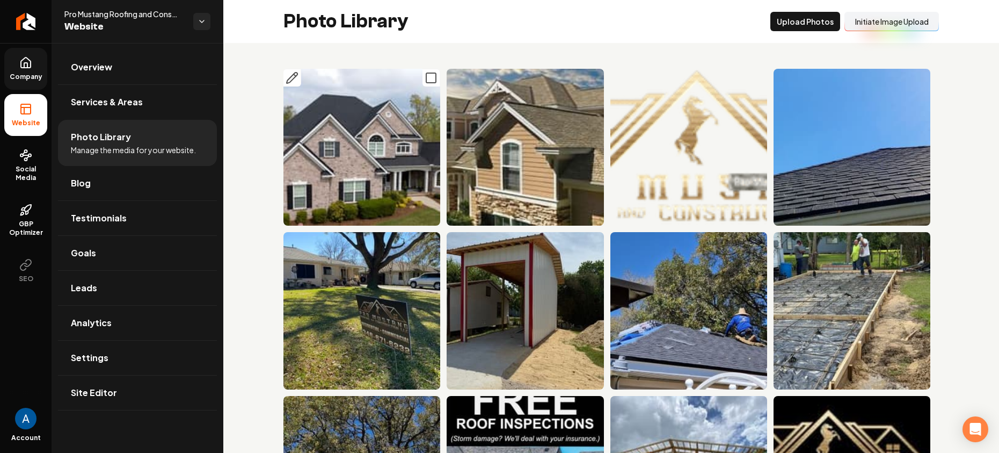
click at [379, 121] on img "Main content area" at bounding box center [361, 147] width 157 height 157
click at [428, 82] on icon "Main content area" at bounding box center [431, 77] width 13 height 13
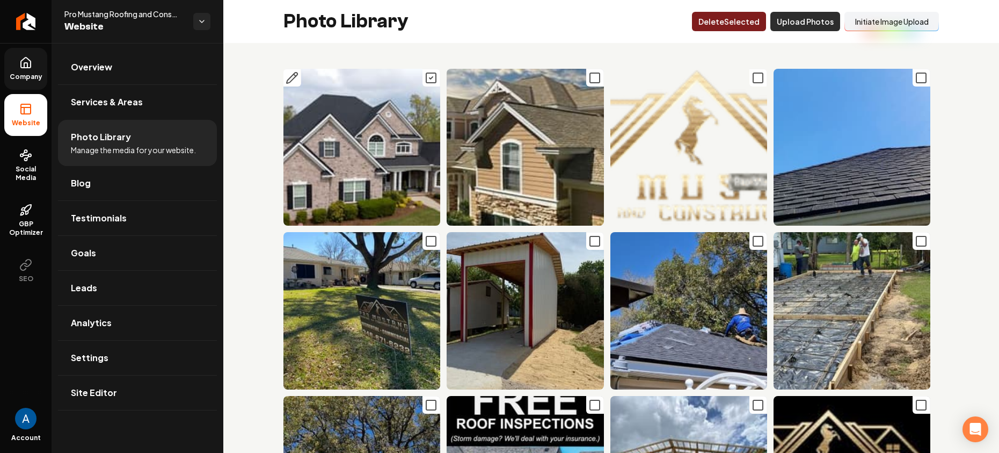
click at [813, 27] on button "Upload Photos" at bounding box center [805, 21] width 70 height 19
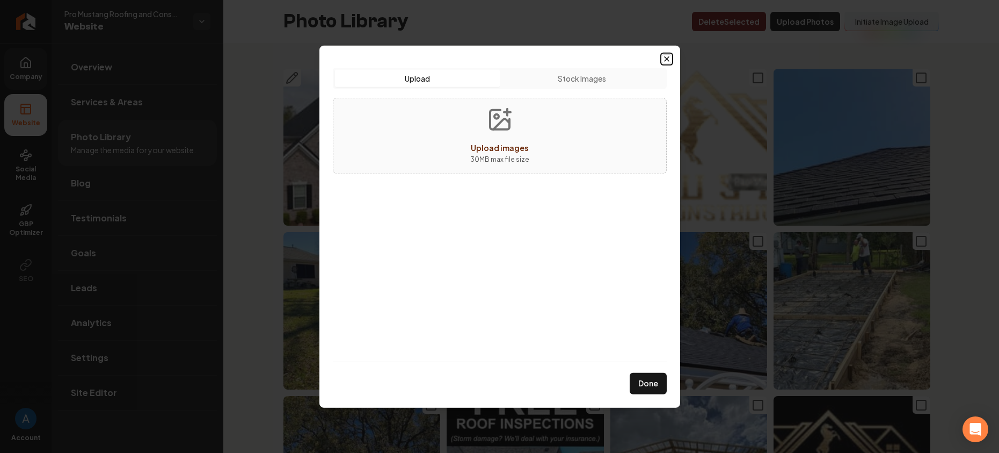
click at [669, 57] on icon "button" at bounding box center [667, 58] width 9 height 9
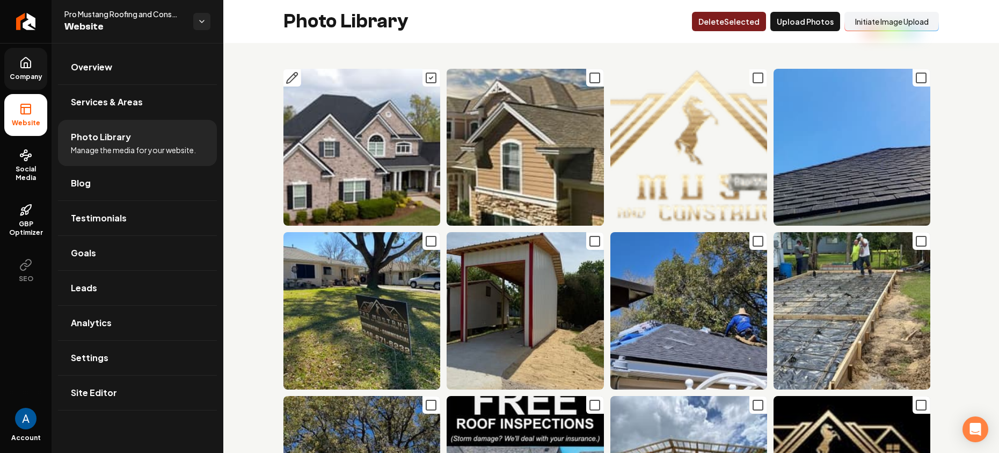
click at [428, 76] on icon "Main content area" at bounding box center [431, 77] width 13 height 13
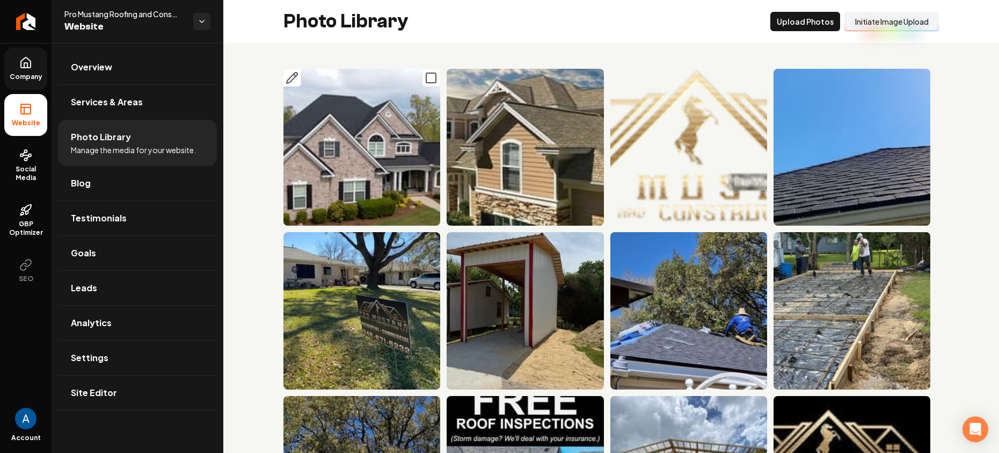
click at [381, 121] on img "Main content area" at bounding box center [361, 147] width 157 height 157
click at [25, 18] on icon "Return to dashboard" at bounding box center [25, 21] width 17 height 17
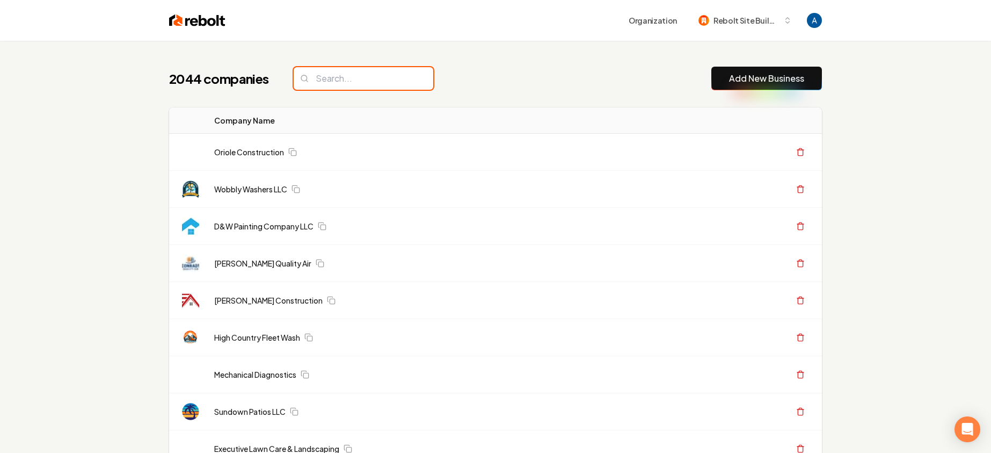
click at [354, 81] on input "search" at bounding box center [364, 78] width 140 height 23
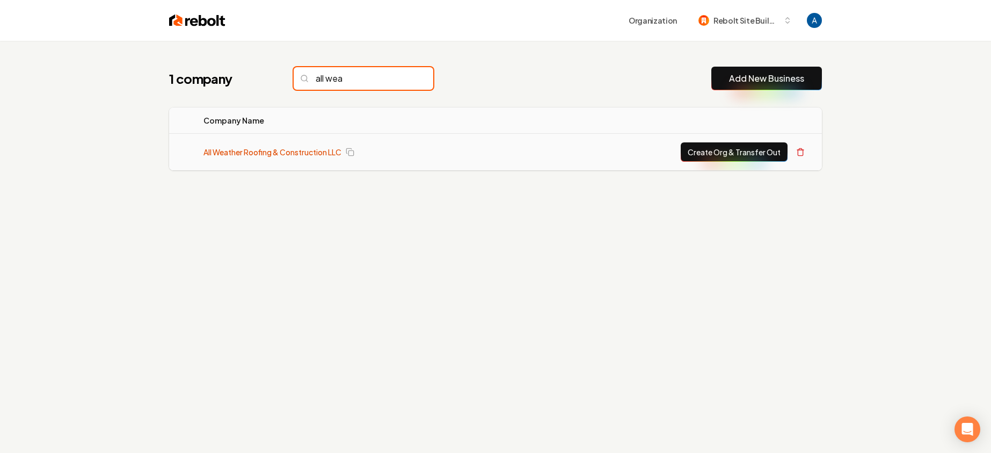
type input "all wea"
click at [301, 151] on link "All Weather Roofing & Construction LLC" at bounding box center [272, 152] width 138 height 11
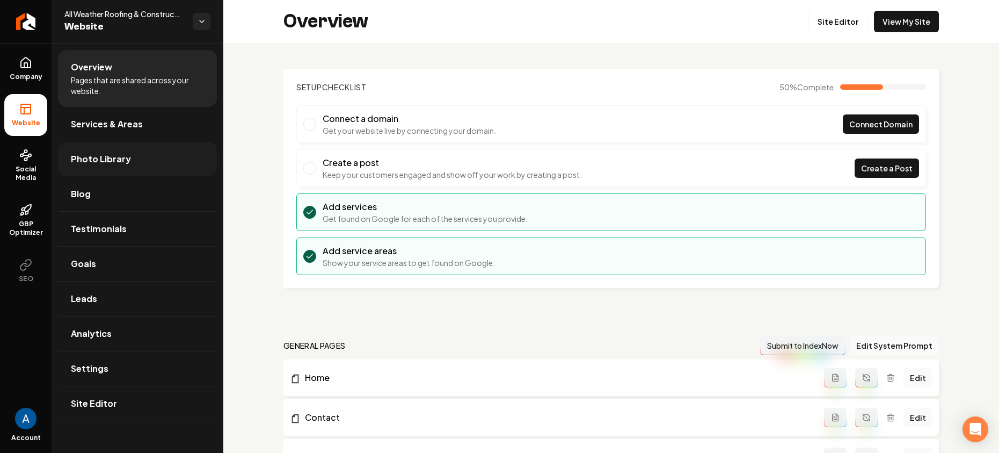
click at [97, 161] on span "Photo Library" at bounding box center [101, 158] width 60 height 13
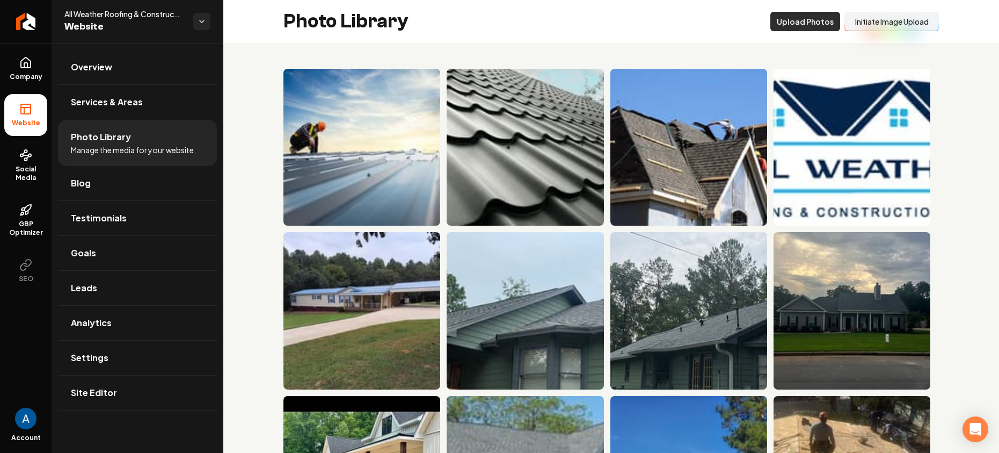
click at [804, 26] on button "Upload Photos" at bounding box center [805, 21] width 70 height 19
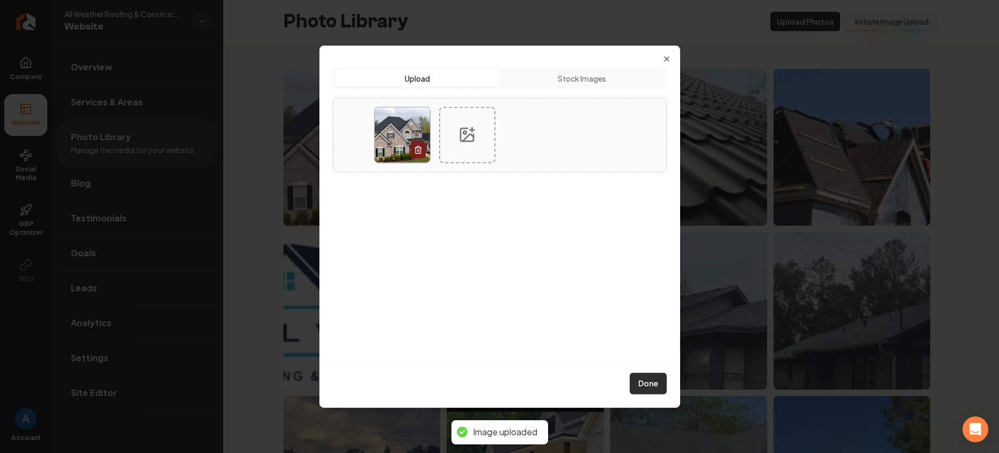
click at [657, 385] on button "Done" at bounding box center [648, 383] width 37 height 21
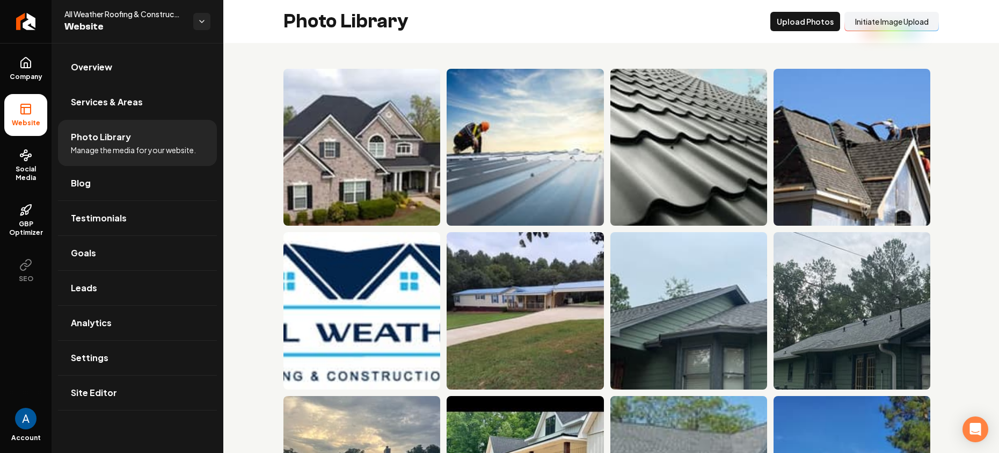
click at [94, 73] on span "Overview" at bounding box center [91, 67] width 41 height 13
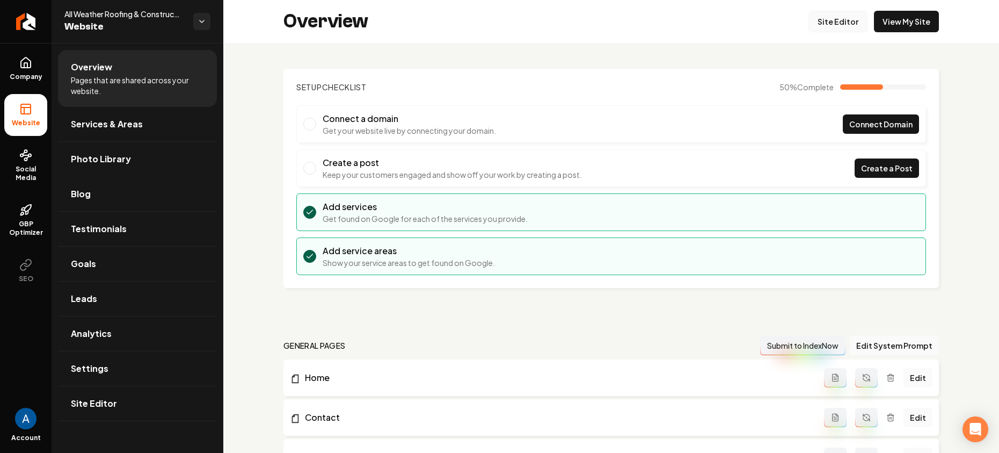
click at [852, 19] on link "Site Editor" at bounding box center [838, 21] width 59 height 21
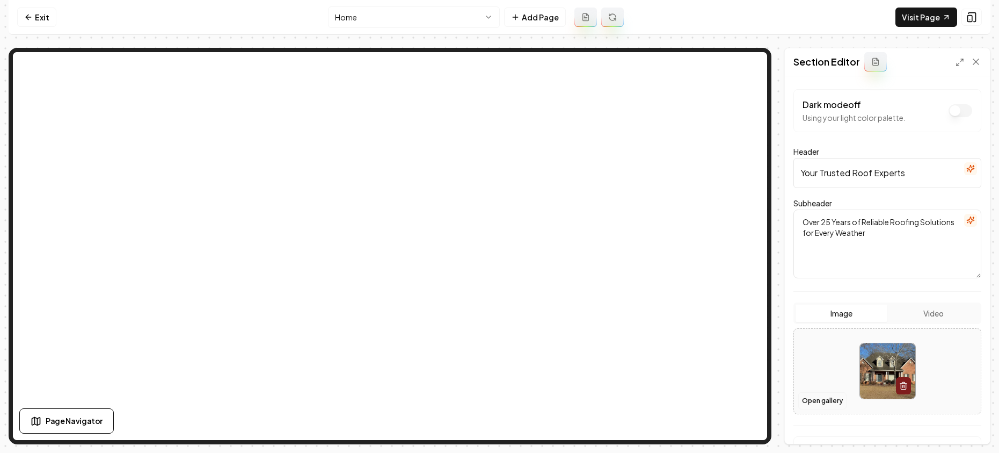
click at [830, 395] on button "Open gallery" at bounding box center [822, 400] width 48 height 17
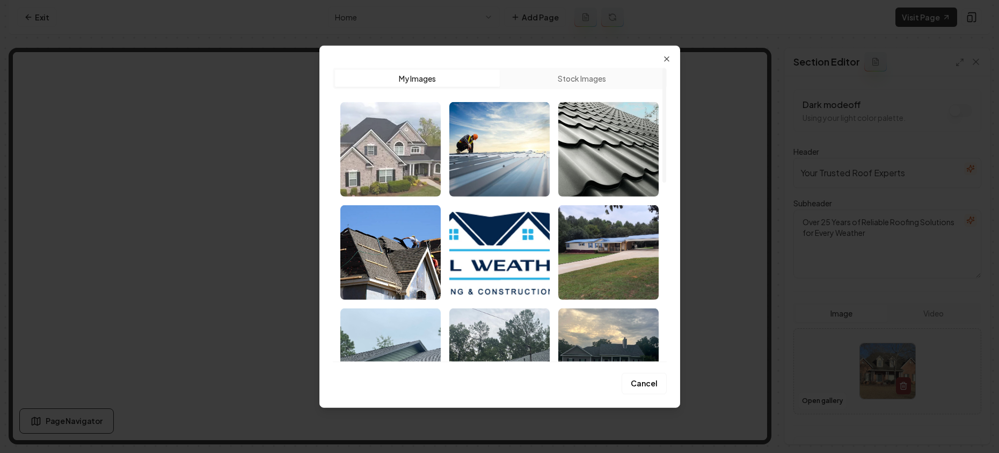
click at [391, 174] on img "Select image image_68a3a7c85c7cd75eb810136a.webp" at bounding box center [390, 148] width 100 height 94
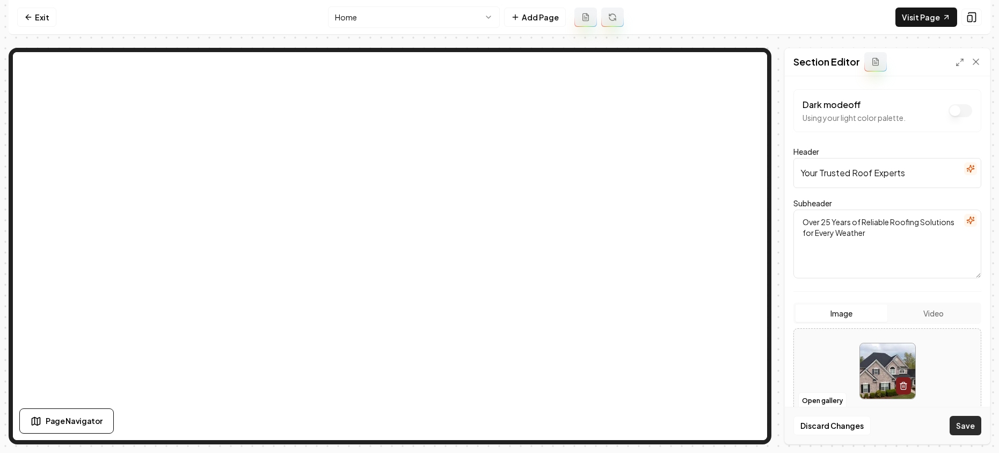
click at [973, 423] on button "Save" at bounding box center [966, 425] width 32 height 19
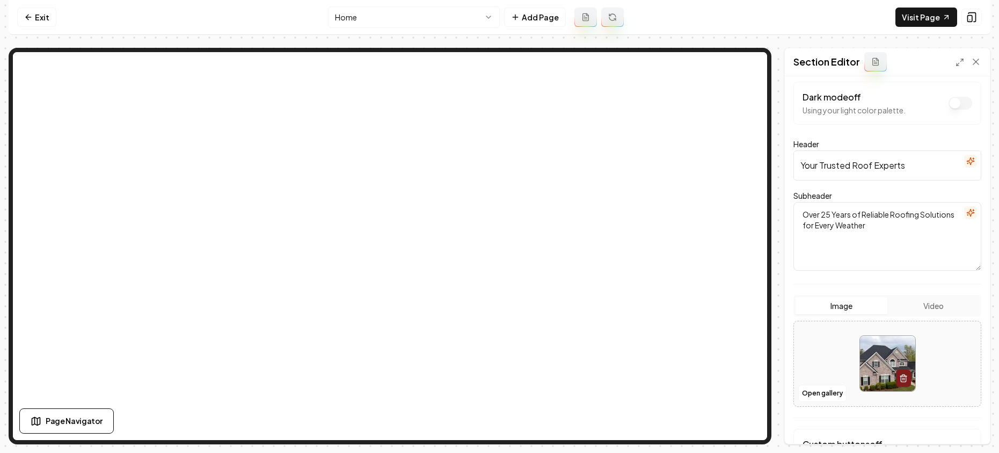
scroll to position [10, 0]
click at [811, 391] on button "Open gallery" at bounding box center [822, 390] width 48 height 17
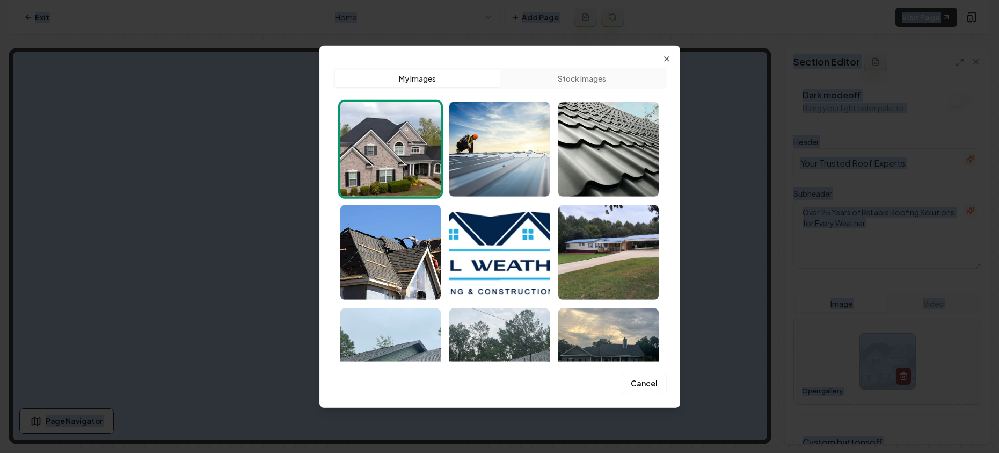
click at [810, 391] on div at bounding box center [499, 226] width 999 height 453
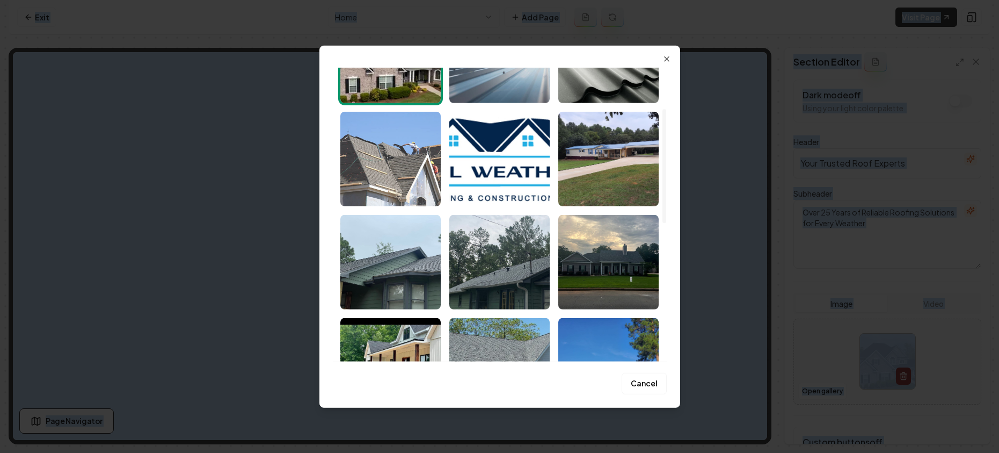
scroll to position [107, 0]
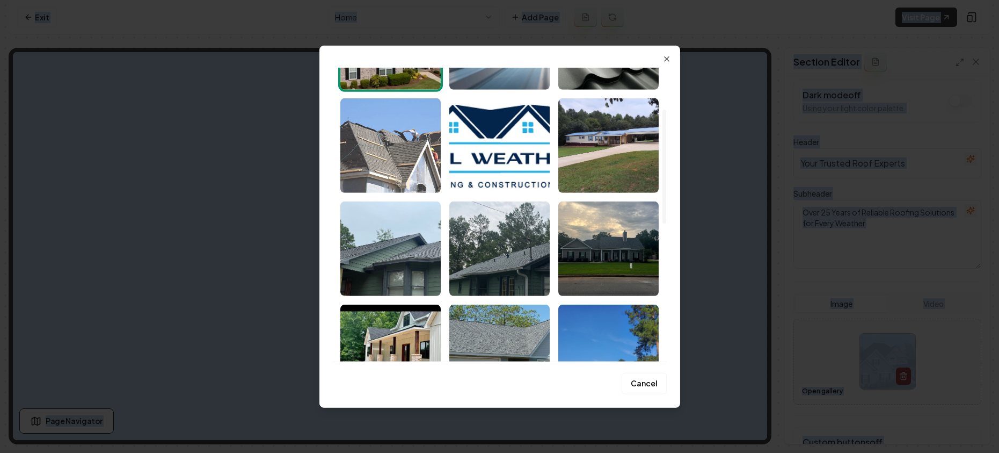
click at [409, 159] on img "Select image image_68a358115c7cd75eb80ce52f.jpg" at bounding box center [390, 145] width 100 height 94
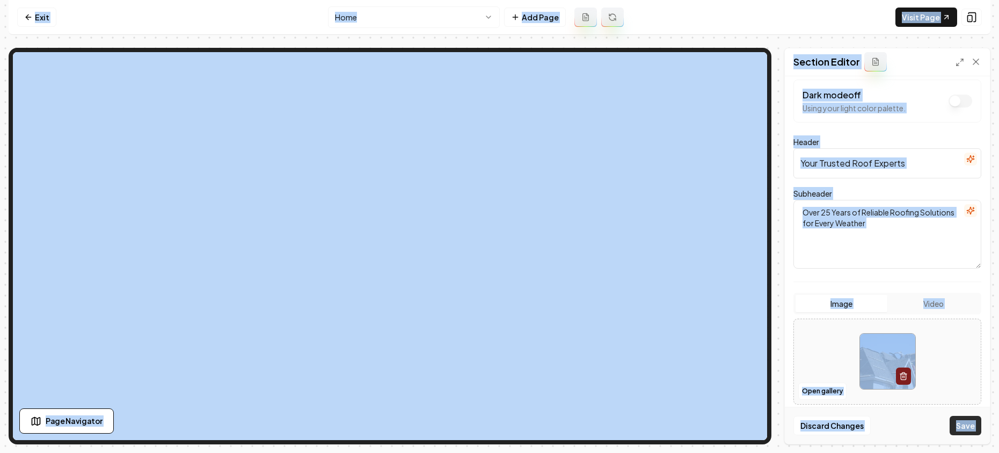
click at [960, 427] on button "Save" at bounding box center [966, 425] width 32 height 19
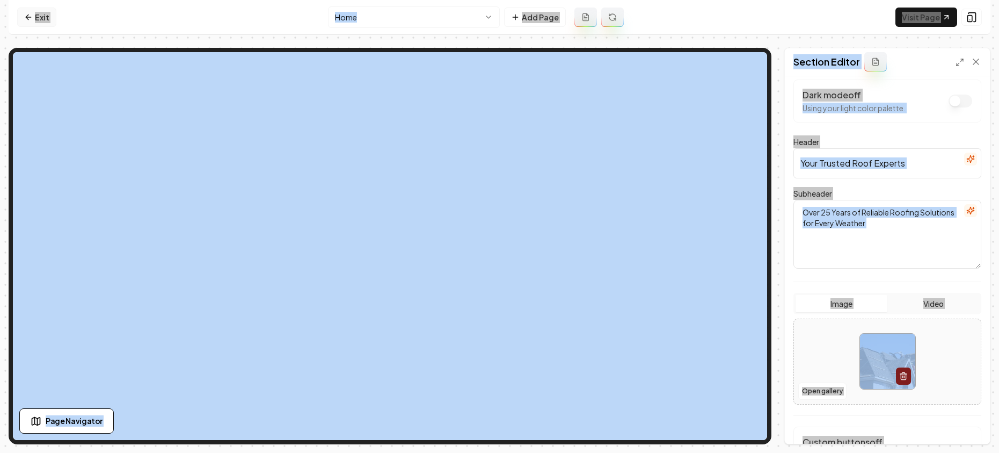
click at [37, 11] on link "Exit" at bounding box center [36, 17] width 39 height 19
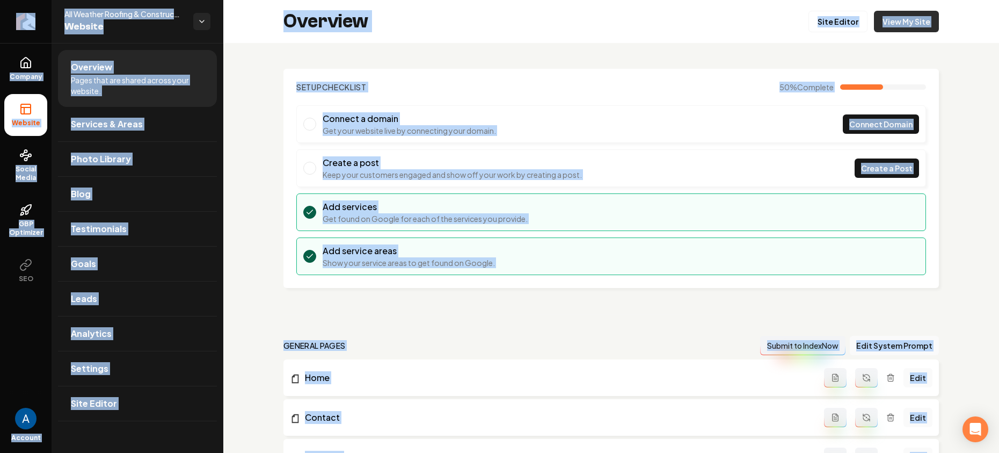
click at [888, 18] on link "View My Site" at bounding box center [906, 21] width 65 height 21
click at [82, 130] on span "Services & Areas" at bounding box center [107, 124] width 72 height 13
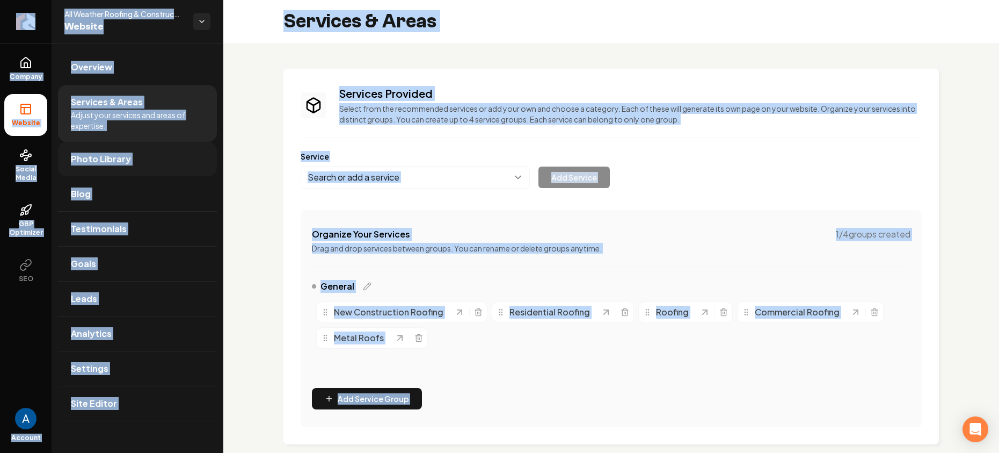
click at [76, 167] on link "Photo Library" at bounding box center [137, 159] width 159 height 34
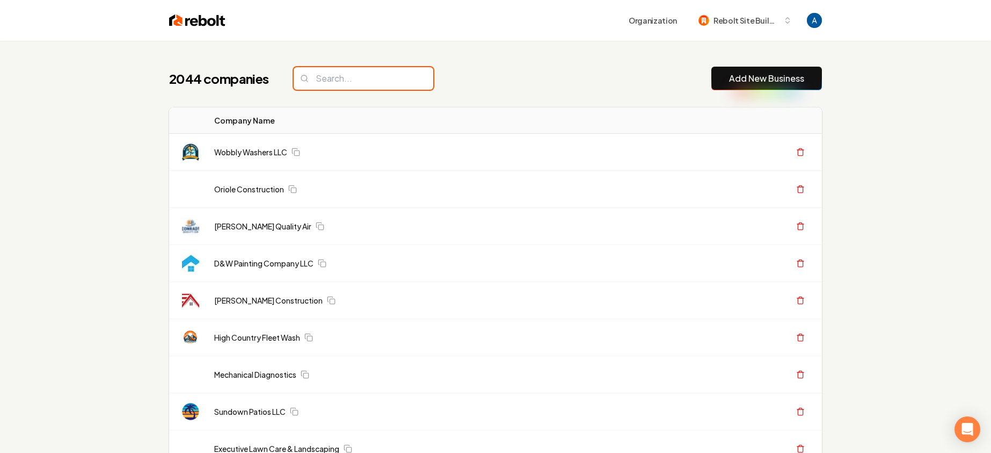
click at [373, 85] on input "search" at bounding box center [364, 78] width 140 height 23
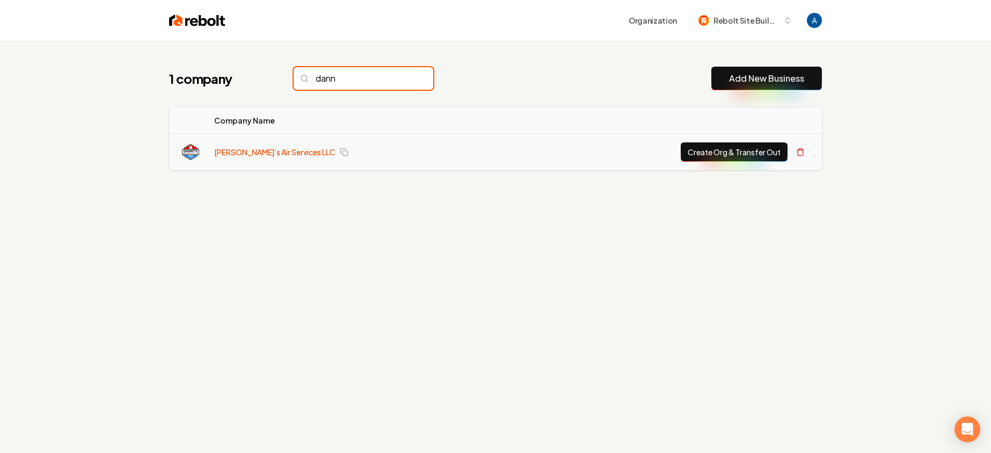
type input "dann"
click at [282, 154] on link "[PERSON_NAME]’s Air Services LLC" at bounding box center [274, 152] width 121 height 11
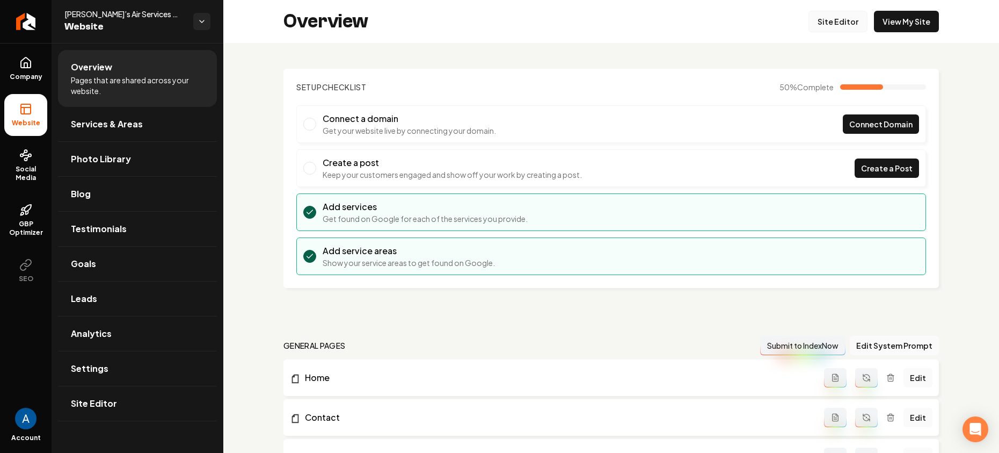
click at [834, 24] on link "Site Editor" at bounding box center [838, 21] width 59 height 21
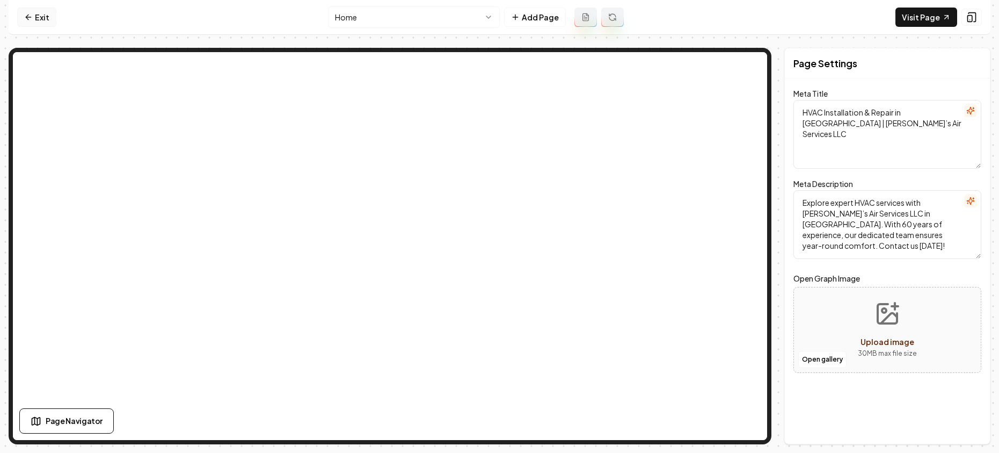
click at [50, 21] on link "Exit" at bounding box center [36, 17] width 39 height 19
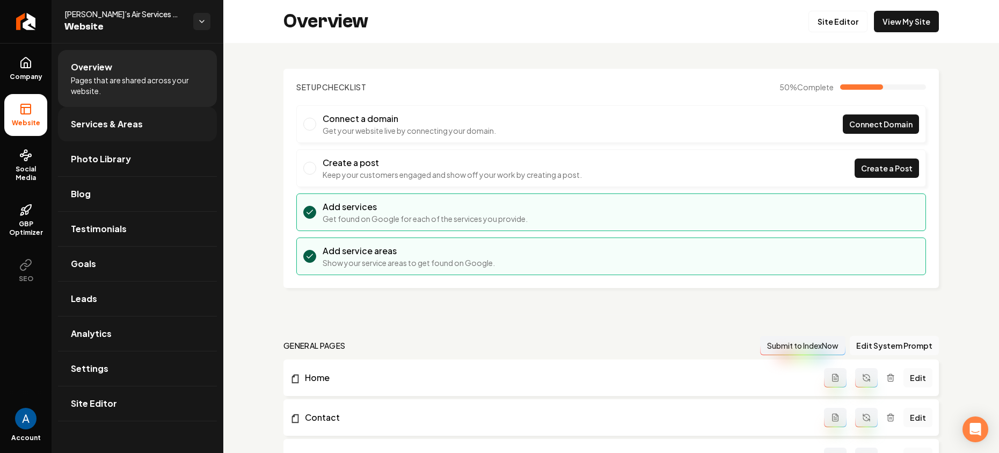
click at [109, 126] on span "Services & Areas" at bounding box center [107, 124] width 72 height 13
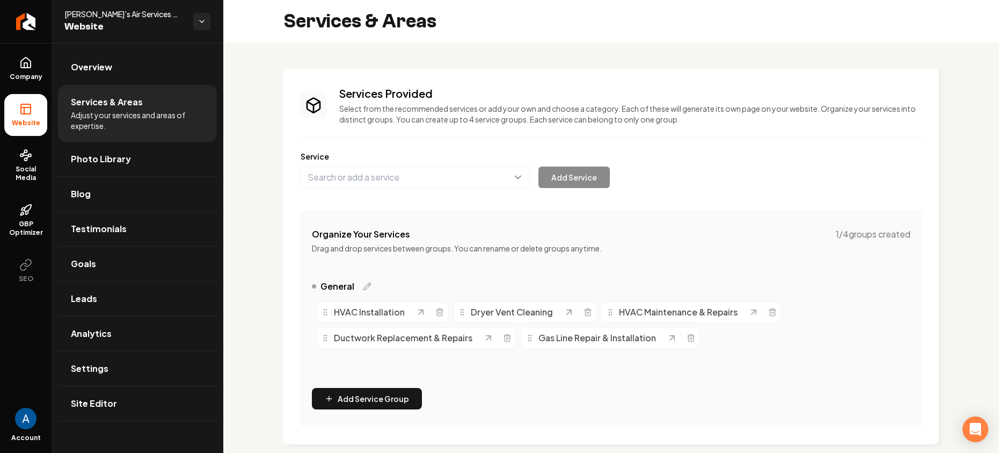
scroll to position [192, 0]
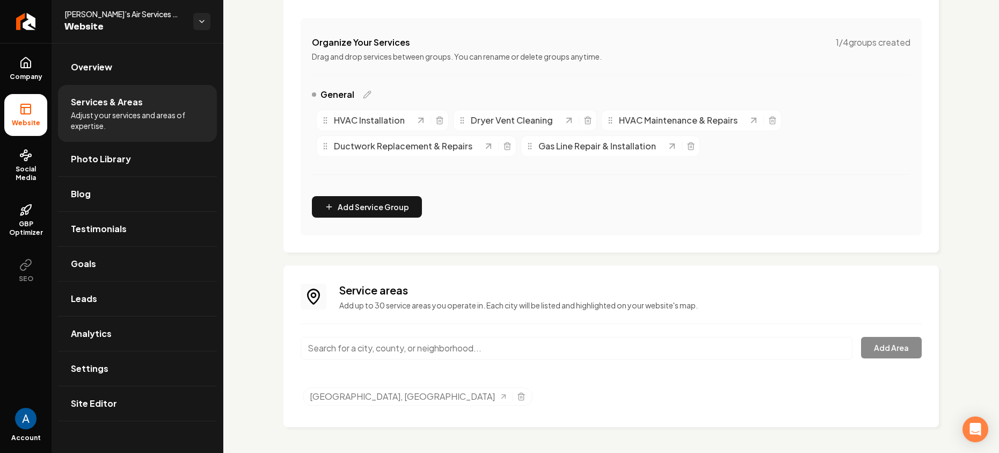
click at [404, 353] on input "Main content area" at bounding box center [577, 348] width 552 height 23
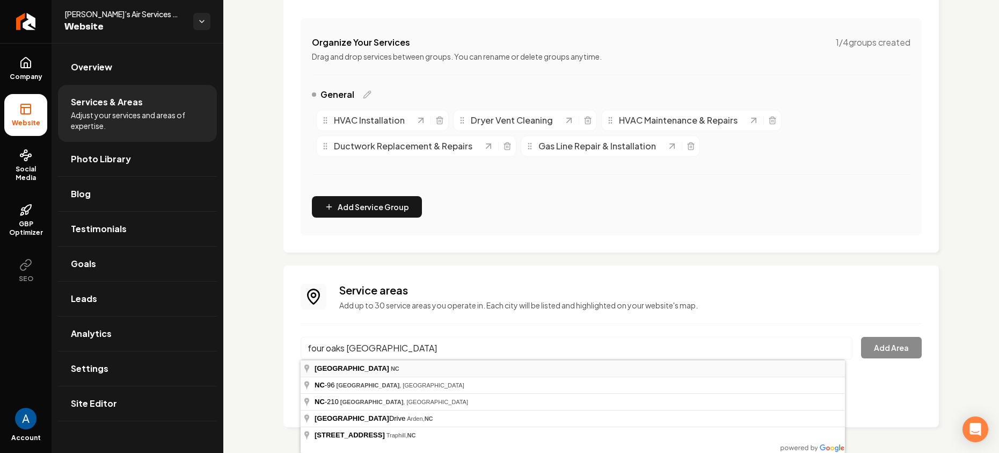
type input "[GEOGRAPHIC_DATA], [GEOGRAPHIC_DATA]"
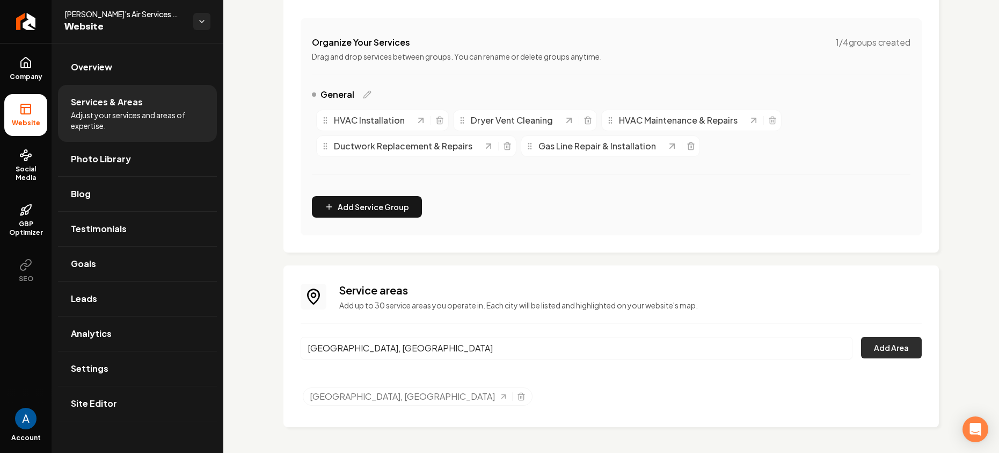
click at [874, 353] on button "Add Area" at bounding box center [891, 347] width 61 height 21
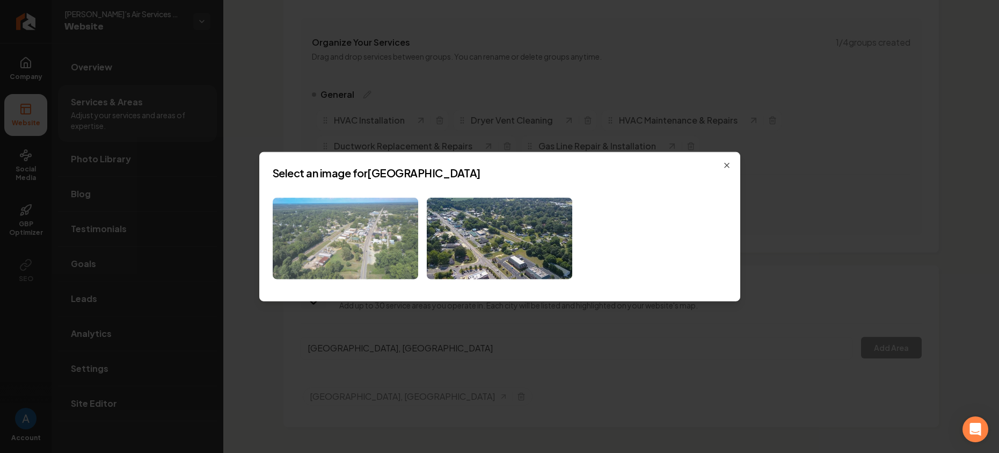
click at [398, 235] on img at bounding box center [346, 238] width 146 height 82
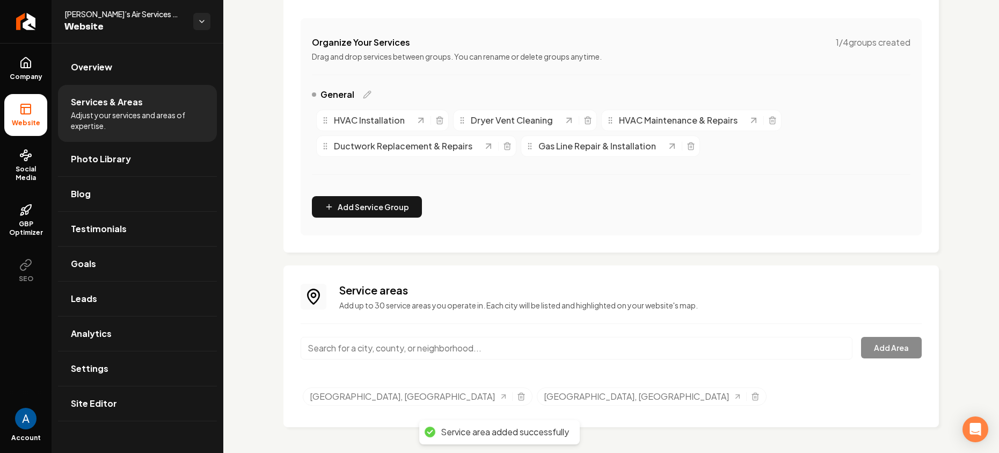
click at [396, 348] on input "Main content area" at bounding box center [577, 348] width 552 height 23
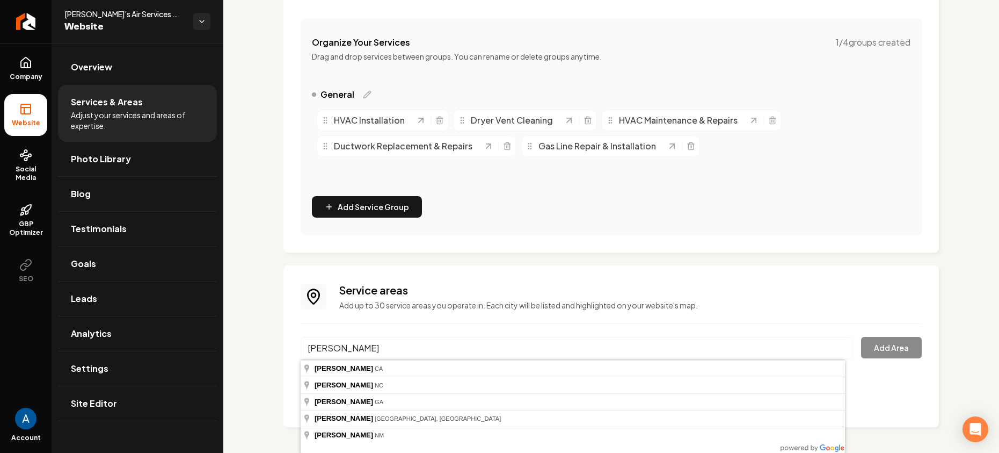
type input "[GEOGRAPHIC_DATA], [GEOGRAPHIC_DATA]"
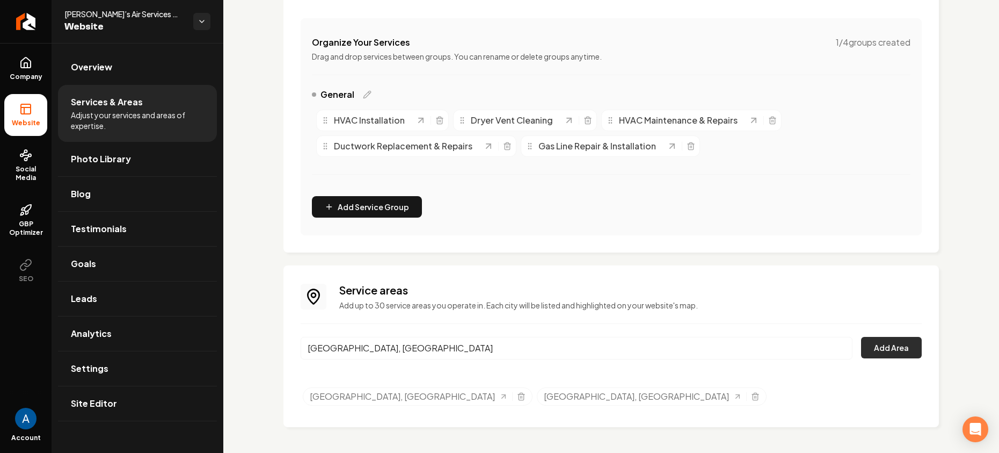
click at [874, 355] on button "Add Area" at bounding box center [891, 347] width 61 height 21
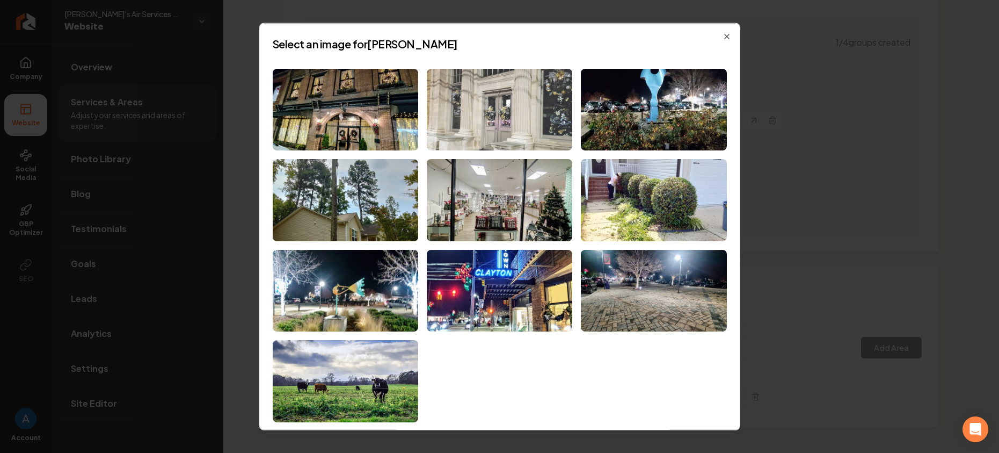
click at [496, 117] on img at bounding box center [500, 109] width 146 height 82
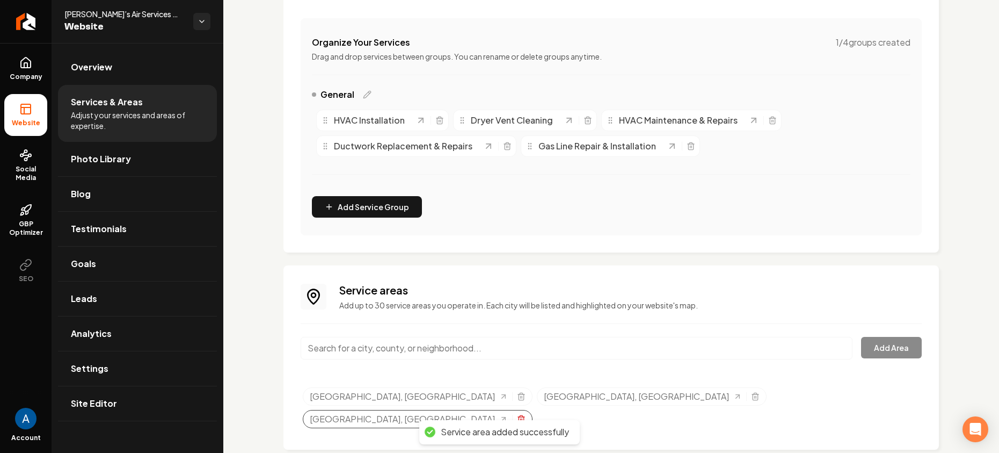
click at [526, 414] on icon "Selected tags" at bounding box center [521, 418] width 9 height 9
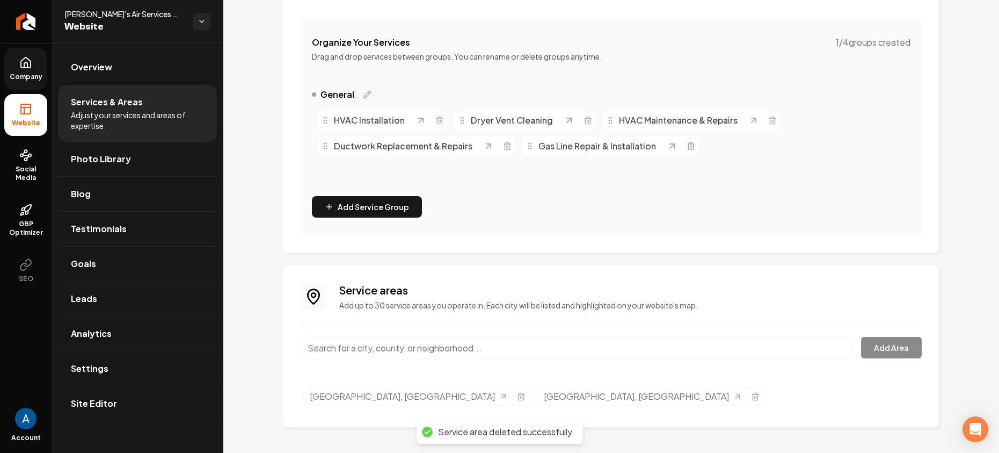
click at [31, 62] on icon at bounding box center [26, 62] width 10 height 10
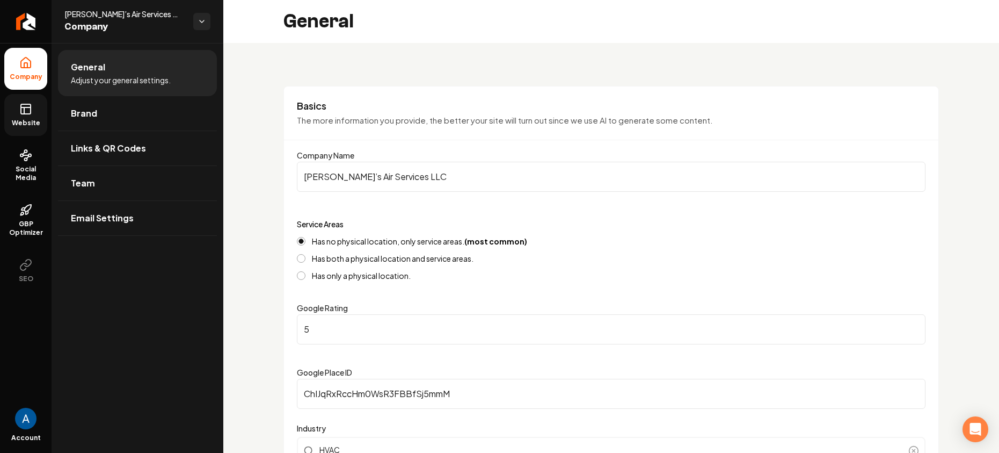
click at [20, 115] on icon at bounding box center [25, 109] width 13 height 13
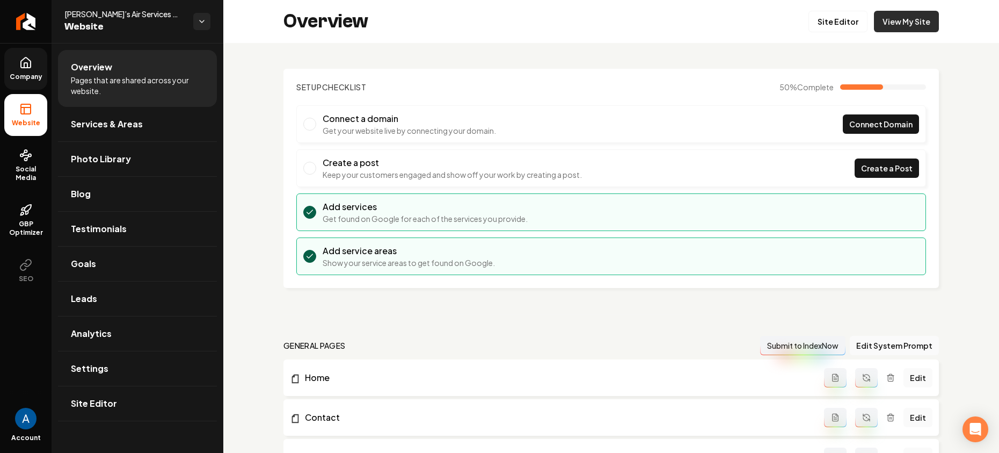
click at [881, 24] on link "View My Site" at bounding box center [906, 21] width 65 height 21
